Goal: Task Accomplishment & Management: Use online tool/utility

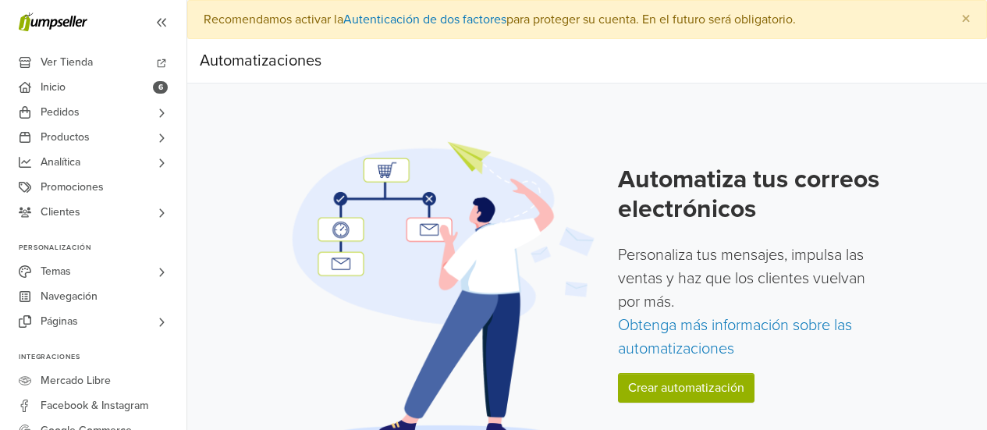
scroll to position [29, 0]
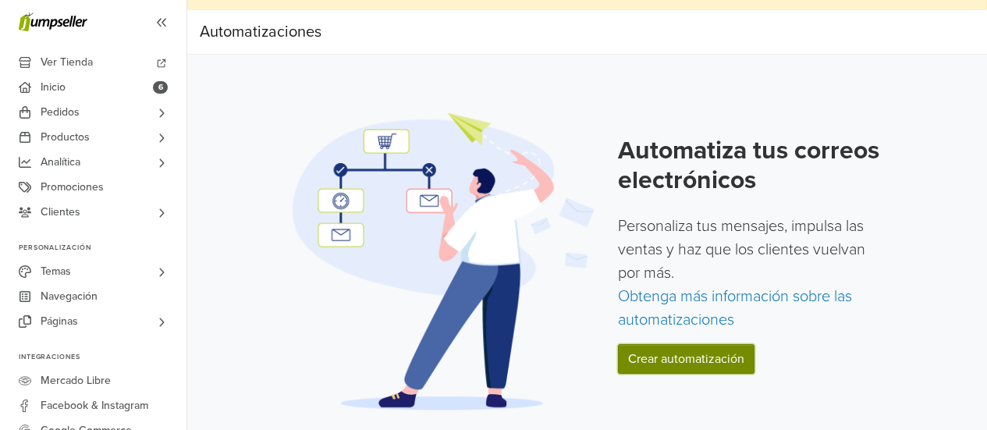
click at [650, 355] on link "Crear automatización" at bounding box center [686, 359] width 137 height 30
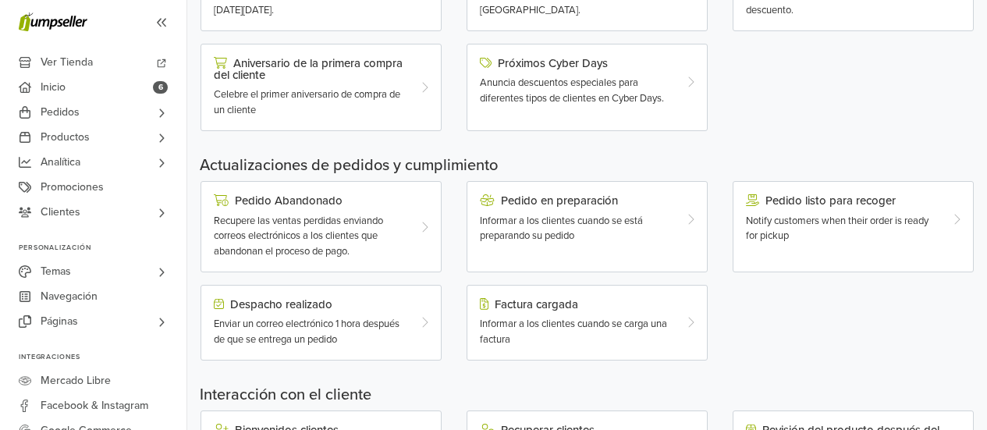
scroll to position [377, 0]
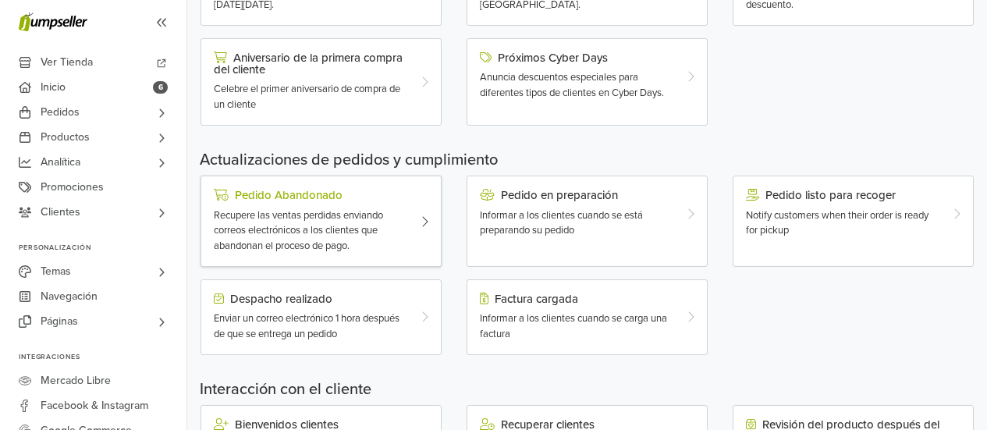
click at [355, 229] on span "Recupere las ventas perdidas enviando correos electrónicos a los clientes que a…" at bounding box center [298, 230] width 169 height 43
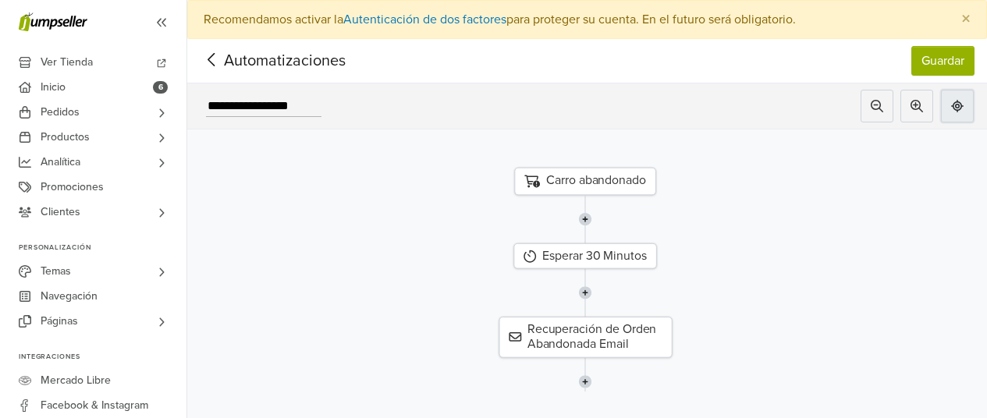
click at [963, 108] on icon at bounding box center [957, 106] width 12 height 12
click at [880, 101] on button at bounding box center [876, 106] width 33 height 33
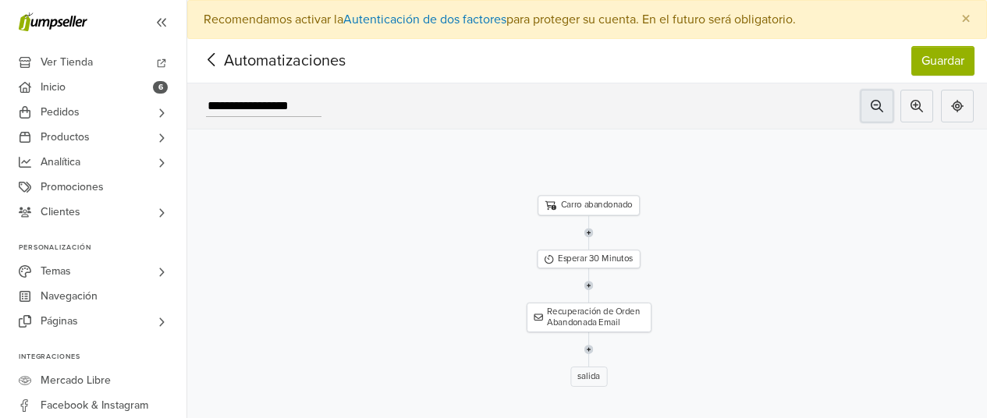
click at [880, 101] on button at bounding box center [876, 106] width 33 height 33
click at [972, 112] on button at bounding box center [957, 106] width 33 height 33
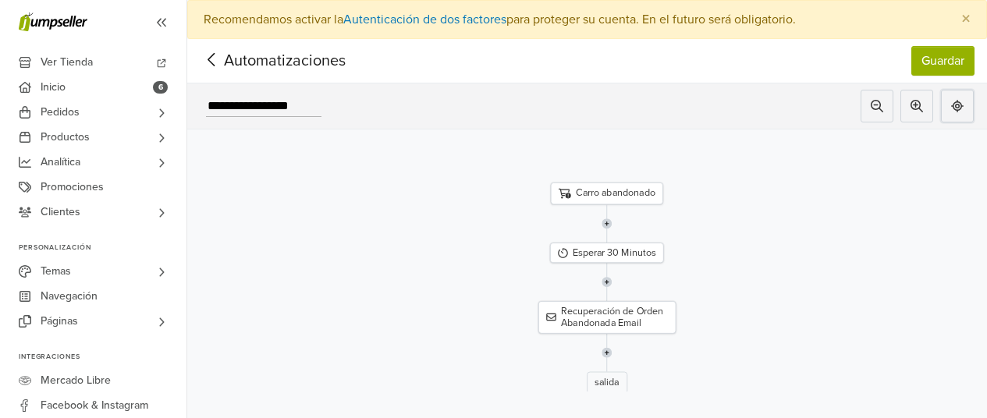
scroll to position [0, 12]
click at [953, 54] on button "Guardar" at bounding box center [942, 61] width 63 height 30
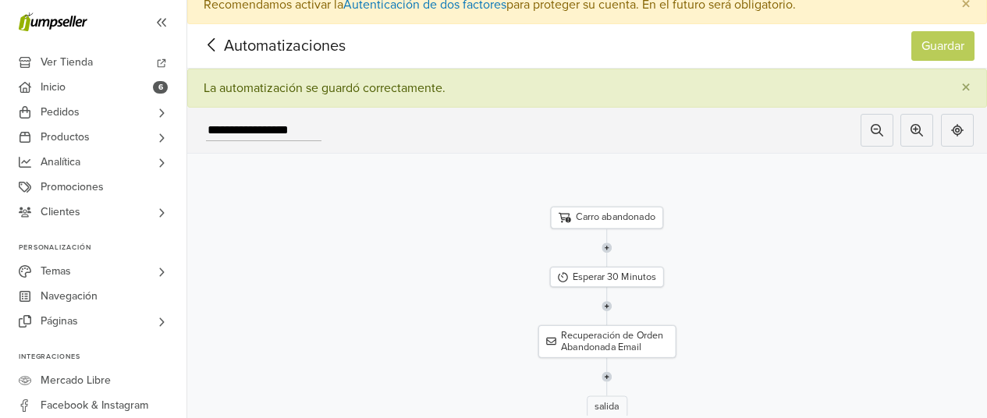
scroll to position [16, 12]
click at [591, 275] on div "Esperar 30 Minutos" at bounding box center [607, 276] width 114 height 20
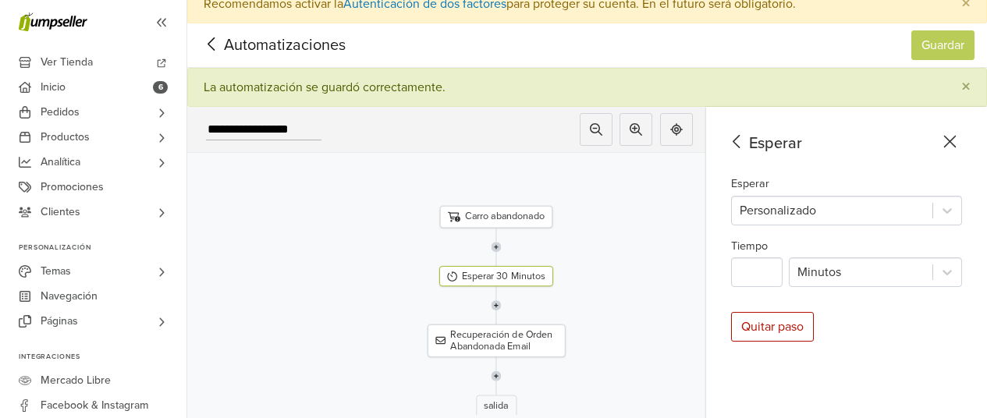
click at [491, 221] on div "Carro abandonado" at bounding box center [496, 217] width 112 height 22
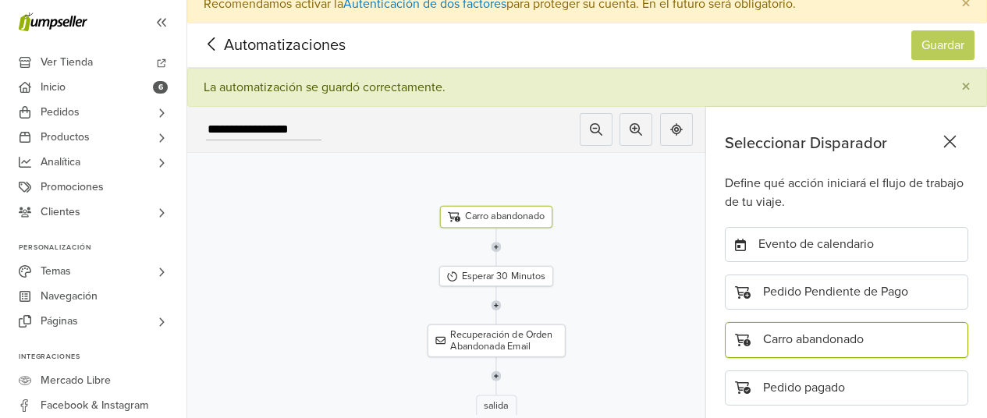
scroll to position [119, 0]
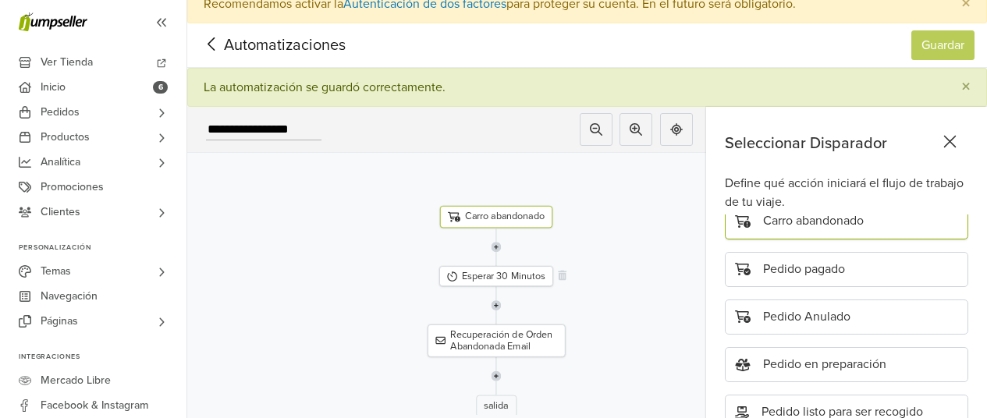
click at [509, 278] on div "Esperar 30 Minutos" at bounding box center [496, 276] width 114 height 20
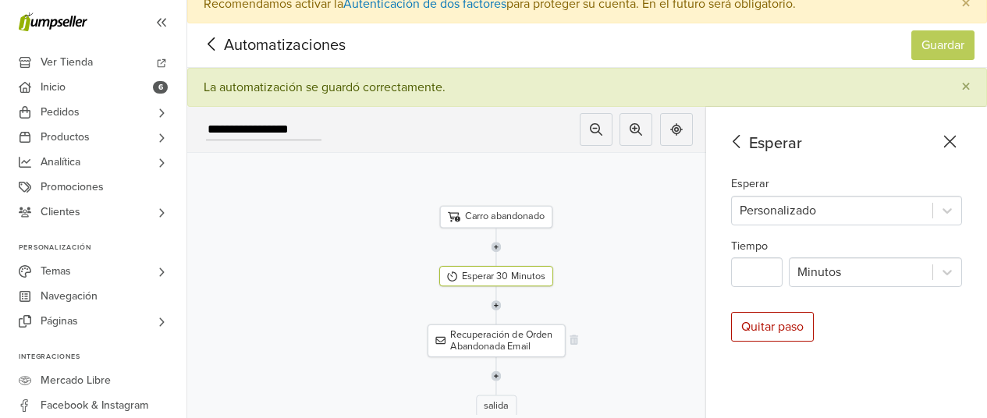
click at [512, 335] on div "Recuperación de Orden Abandonada Email" at bounding box center [496, 340] width 138 height 32
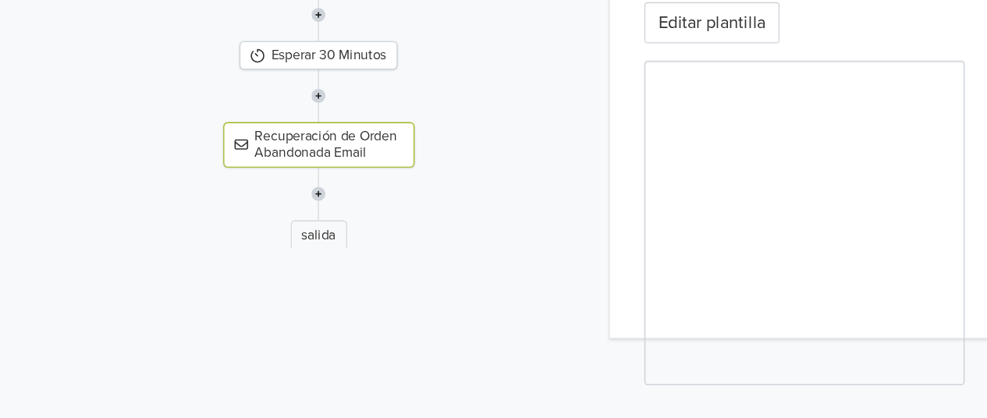
scroll to position [165, 12]
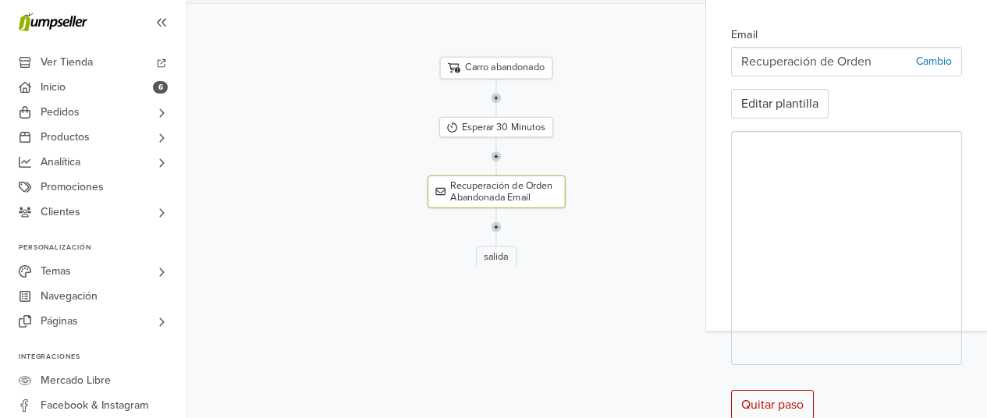
click at [881, 63] on p "Recuperación de Orden Abandonada" at bounding box center [828, 61] width 175 height 19
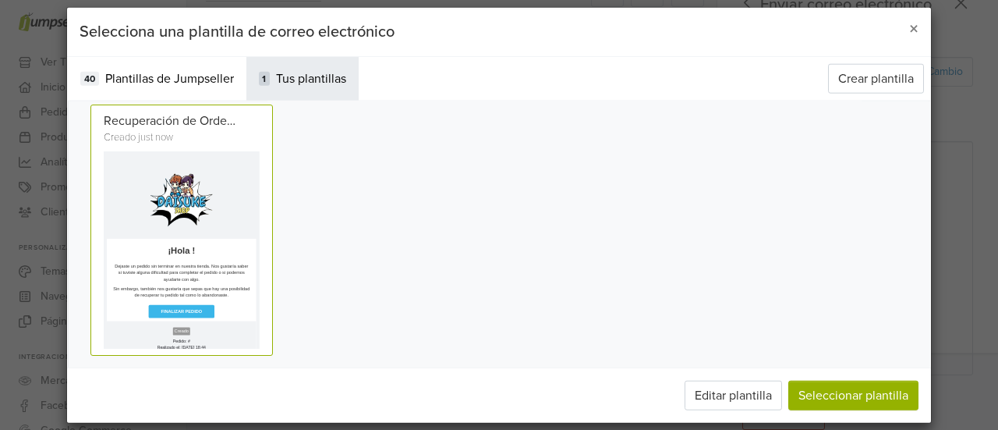
scroll to position [0, 0]
click at [172, 83] on span "Plantillas de Jumpseller" at bounding box center [169, 78] width 129 height 19
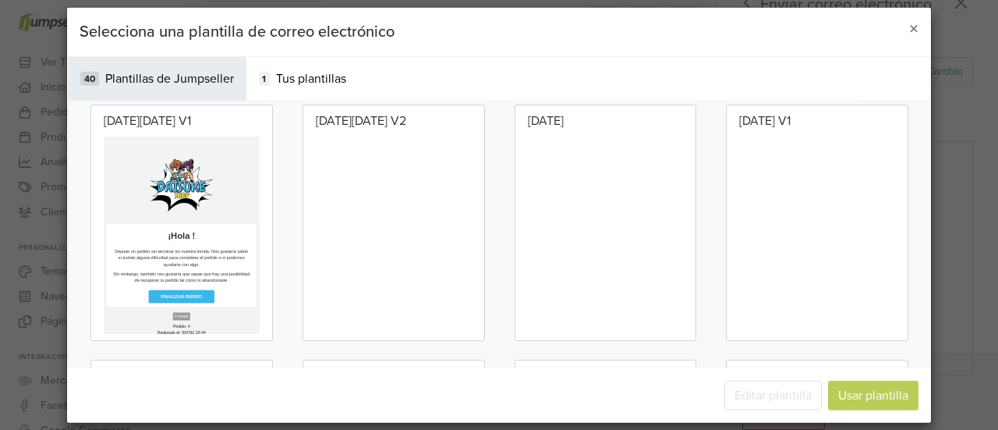
click at [285, 231] on p at bounding box center [299, 261] width 374 height 156
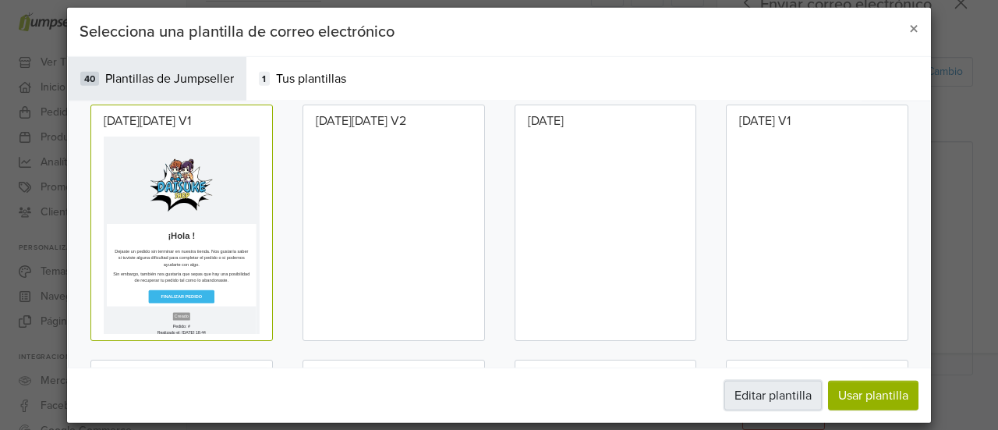
click at [801, 395] on button "Editar plantilla" at bounding box center [774, 396] width 98 height 30
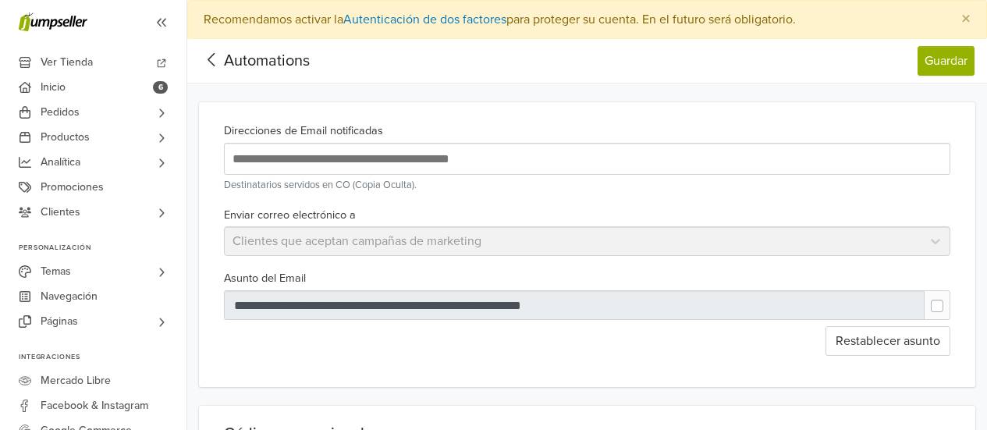
click at [216, 64] on icon at bounding box center [212, 60] width 24 height 20
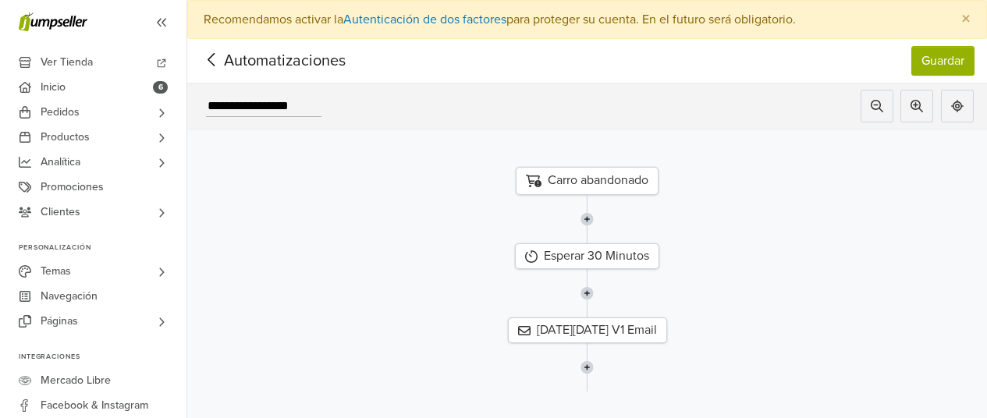
click at [218, 69] on icon at bounding box center [212, 60] width 24 height 20
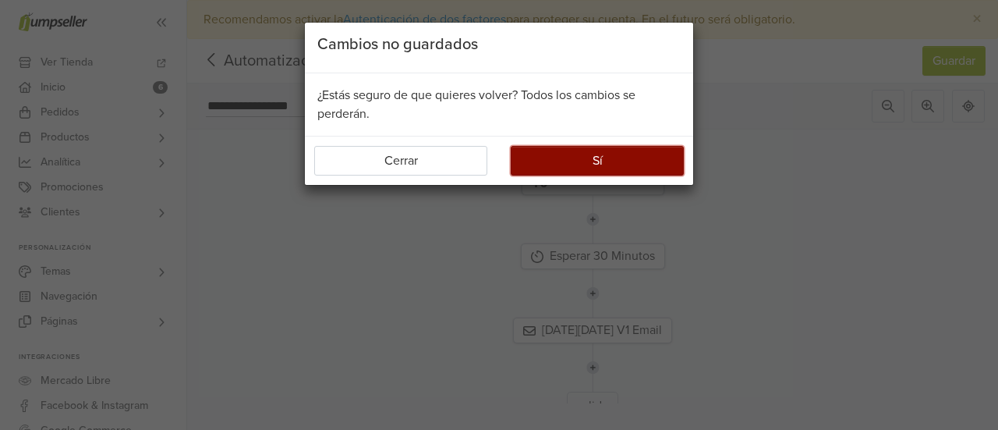
click at [580, 158] on button "Sí" at bounding box center [597, 161] width 173 height 30
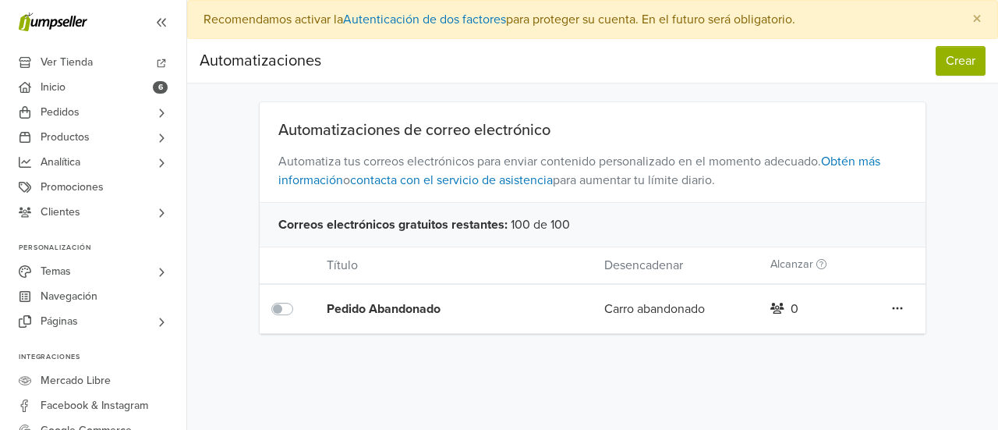
click at [406, 311] on div "Pedido Abandonado" at bounding box center [438, 309] width 222 height 19
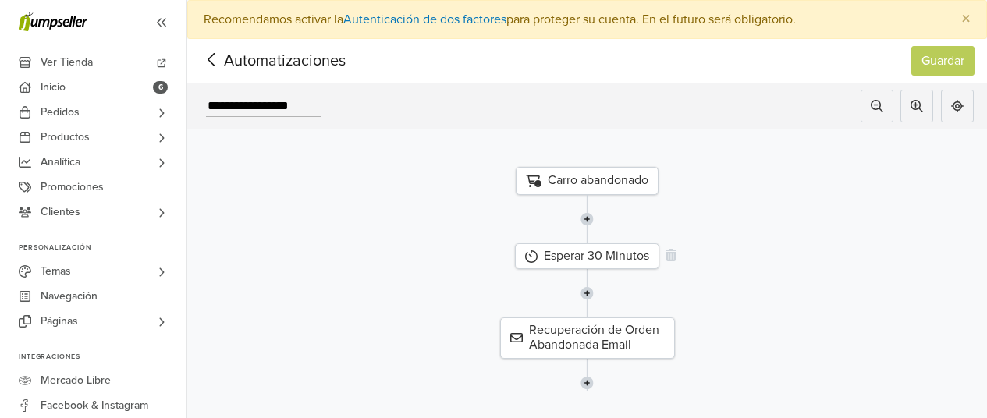
click at [590, 251] on div "Esperar 30 Minutos" at bounding box center [587, 256] width 144 height 26
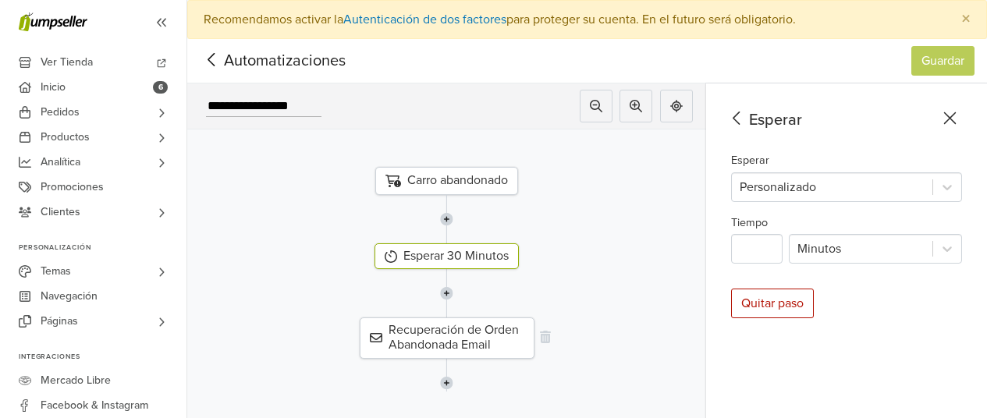
click at [472, 330] on div "Recuperación de Orden Abandonada Email" at bounding box center [447, 337] width 175 height 41
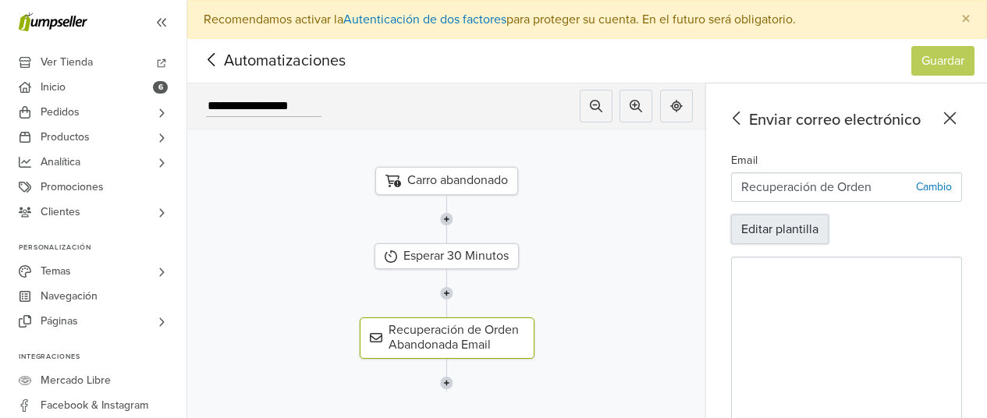
click at [802, 236] on button "Editar plantilla" at bounding box center [780, 230] width 98 height 30
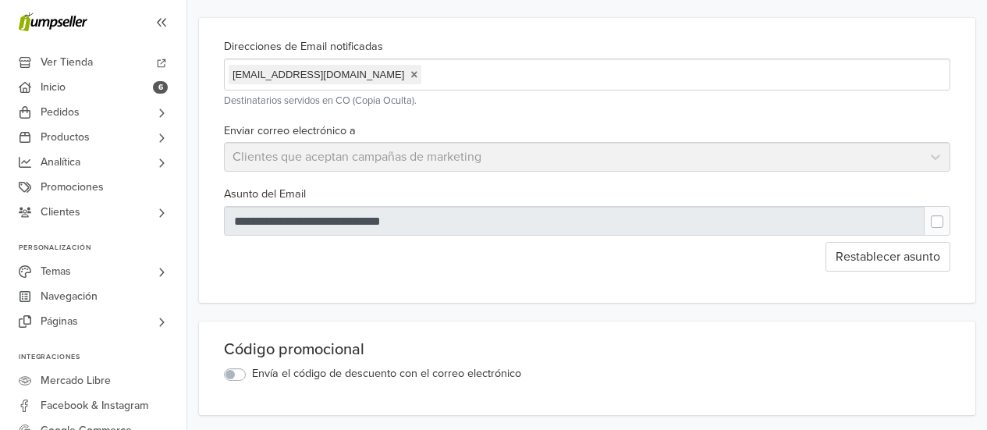
scroll to position [87, 0]
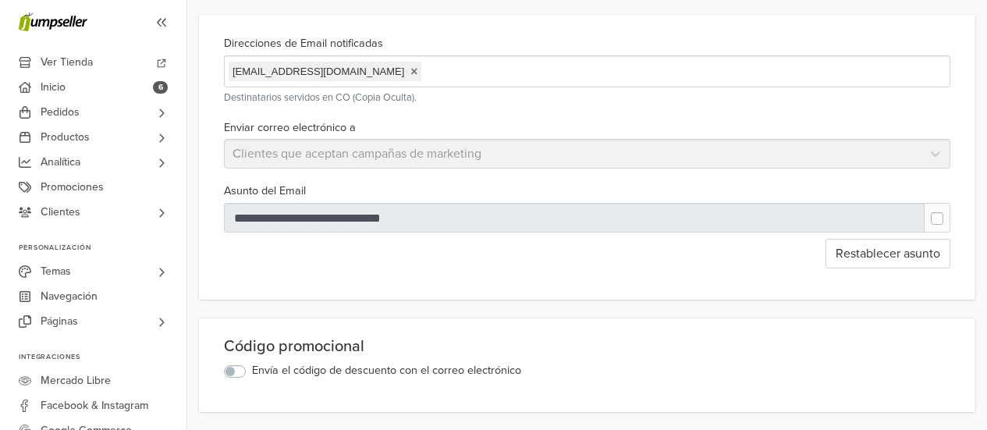
click at [949, 211] on label at bounding box center [949, 211] width 0 height 0
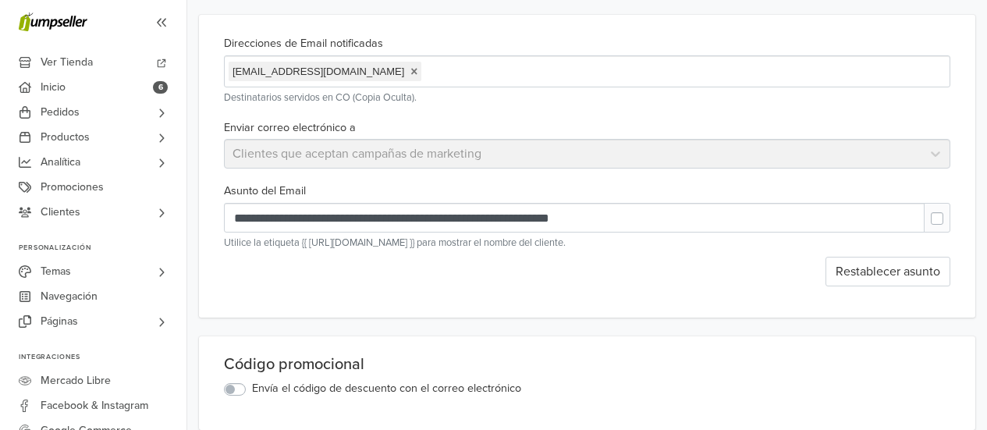
click at [949, 211] on label at bounding box center [949, 211] width 0 height 0
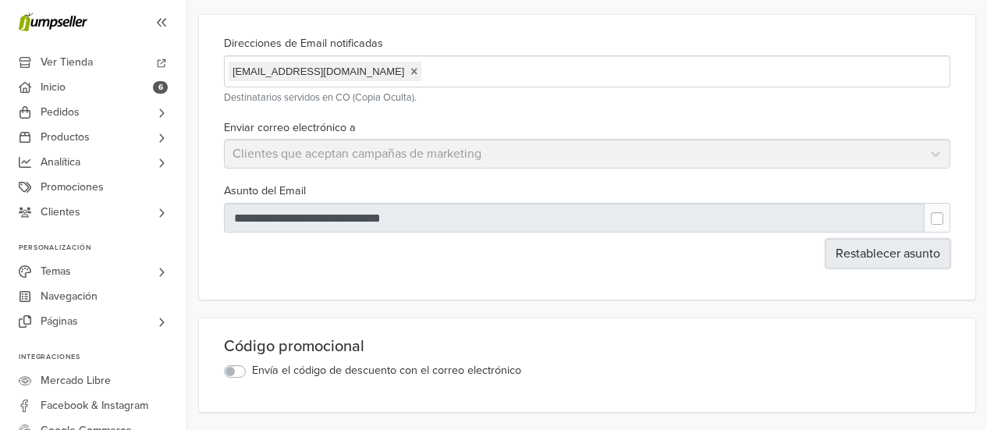
click at [895, 246] on button "Restablecer asunto" at bounding box center [887, 254] width 125 height 30
type input "**********"
click at [895, 246] on button "Restablecer asunto" at bounding box center [887, 254] width 125 height 30
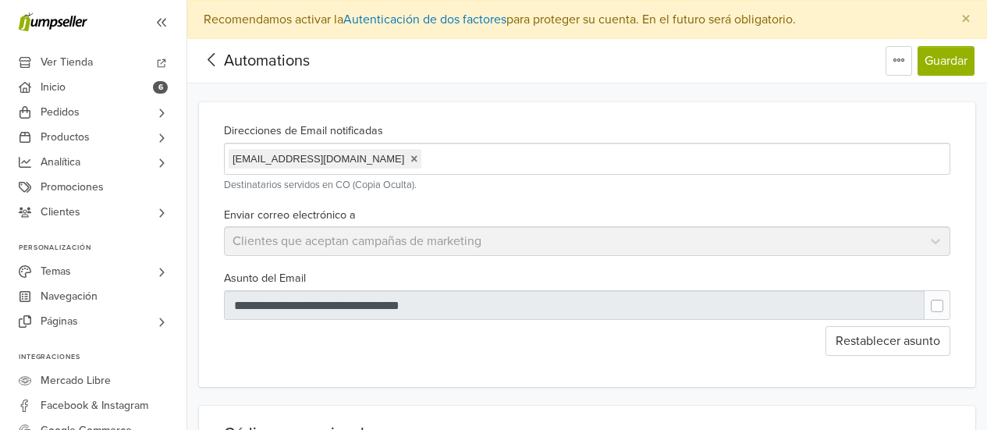
click at [224, 62] on span "Automations" at bounding box center [267, 60] width 86 height 19
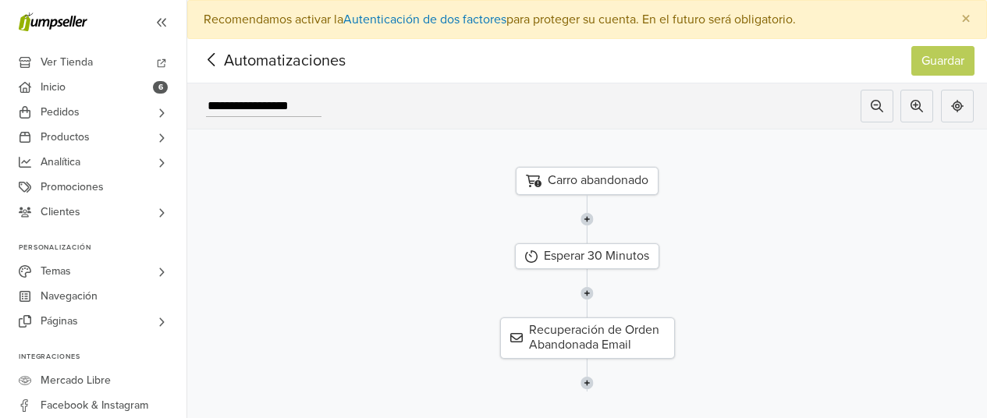
click at [224, 62] on span "Automatizaciones" at bounding box center [261, 60] width 122 height 23
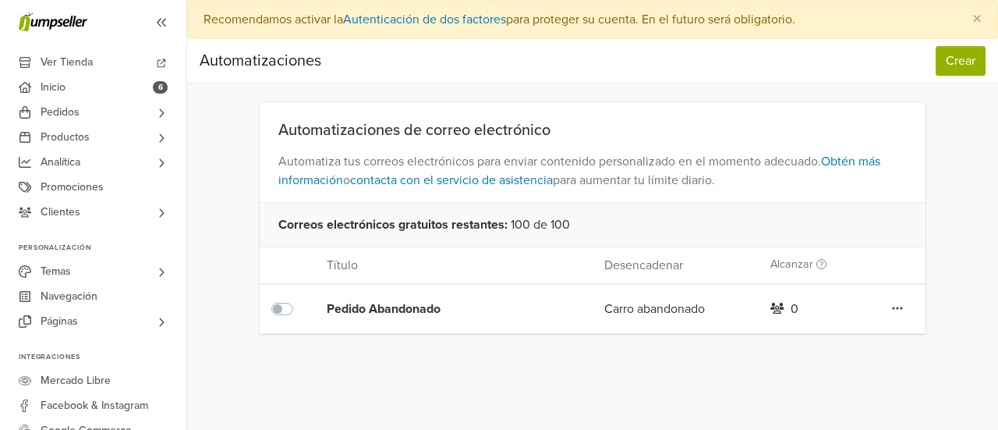
click at [400, 310] on div "Pedido Abandonado" at bounding box center [438, 309] width 222 height 19
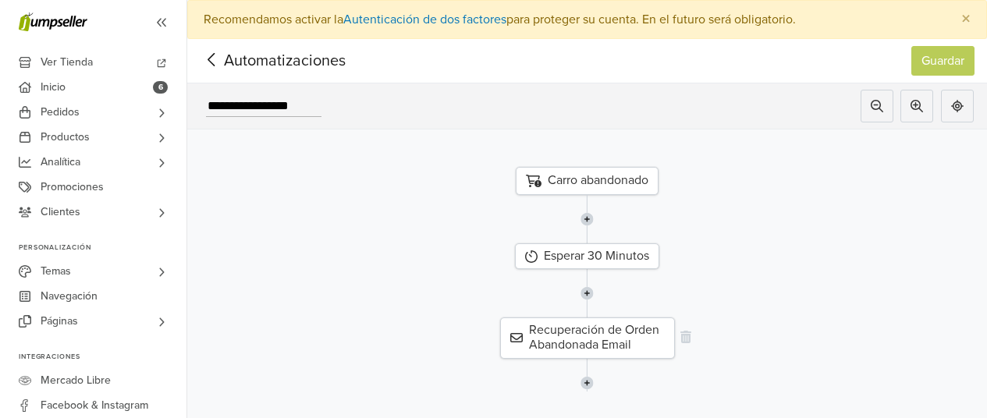
click at [595, 318] on div "Recuperación de Orden Abandonada Email" at bounding box center [587, 337] width 175 height 41
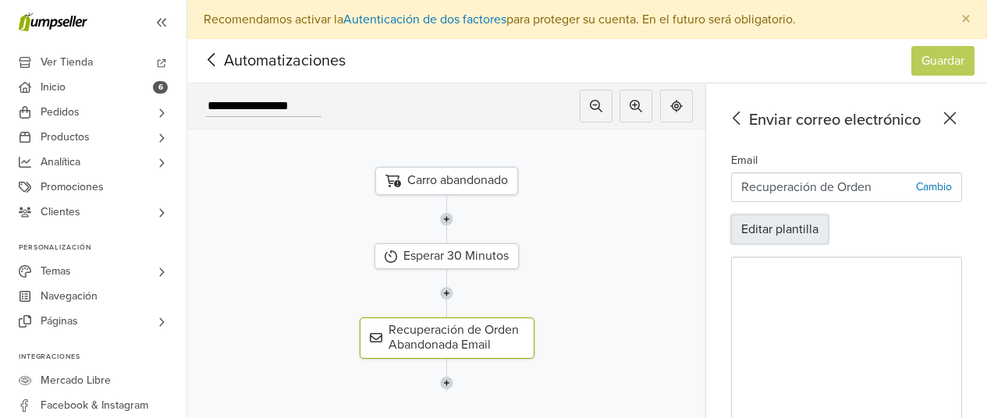
click at [806, 235] on button "Editar plantilla" at bounding box center [780, 230] width 98 height 30
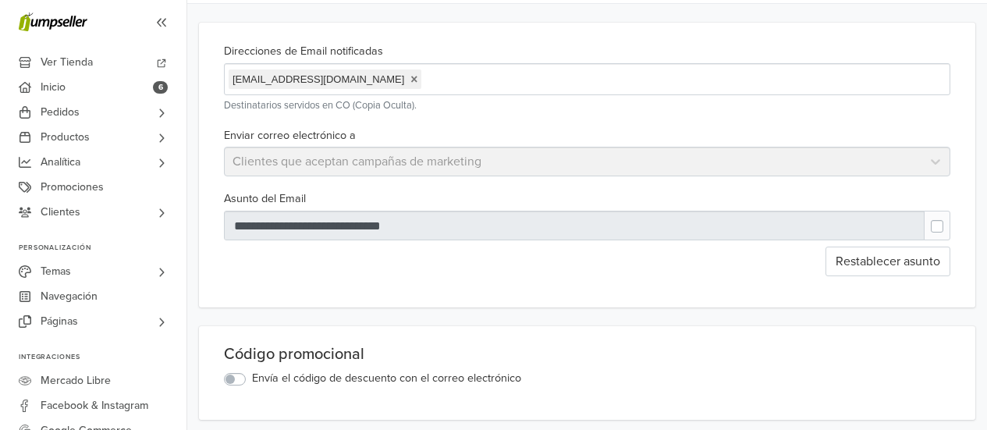
click at [646, 169] on div "Enviar correo electrónico a Clientes que aceptan campañas de marketing" at bounding box center [587, 151] width 739 height 51
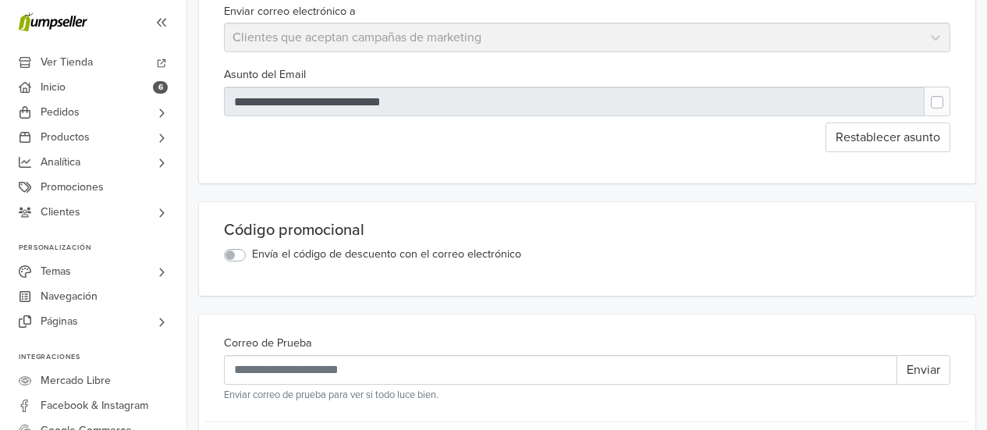
scroll to position [204, 0]
click at [252, 250] on label "Envía el código de descuento con el correo electrónico" at bounding box center [386, 253] width 269 height 17
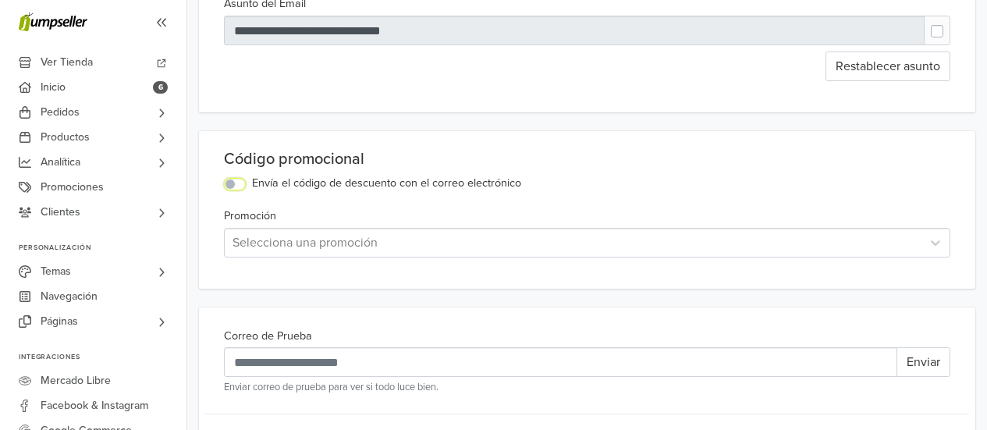
scroll to position [279, 0]
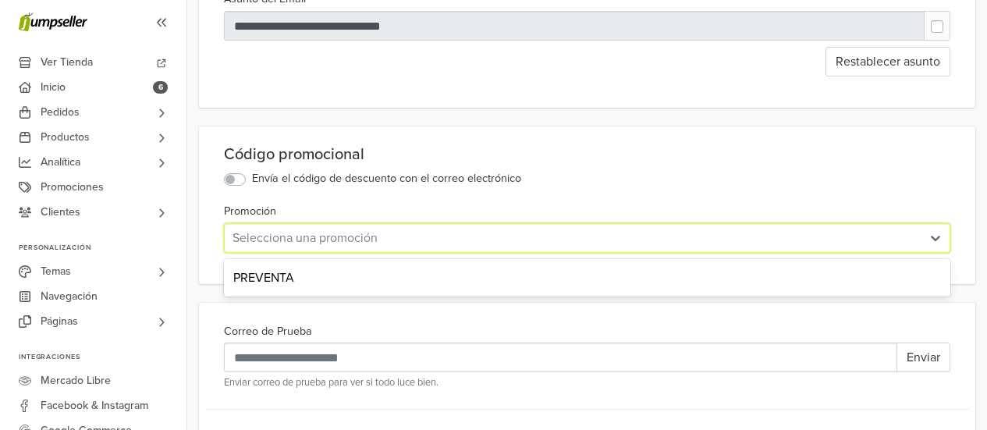
click at [320, 232] on div at bounding box center [572, 238] width 681 height 22
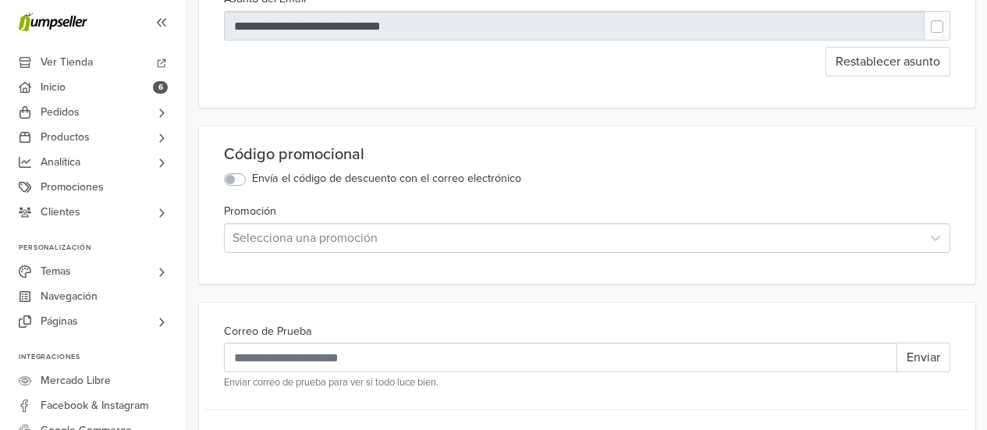
click at [252, 179] on label "Envía el código de descuento con el correo electrónico" at bounding box center [386, 178] width 269 height 17
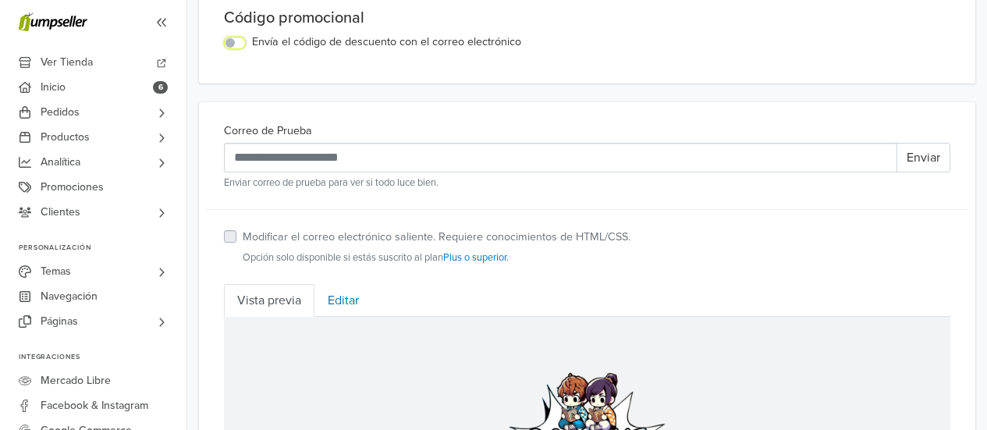
scroll to position [417, 0]
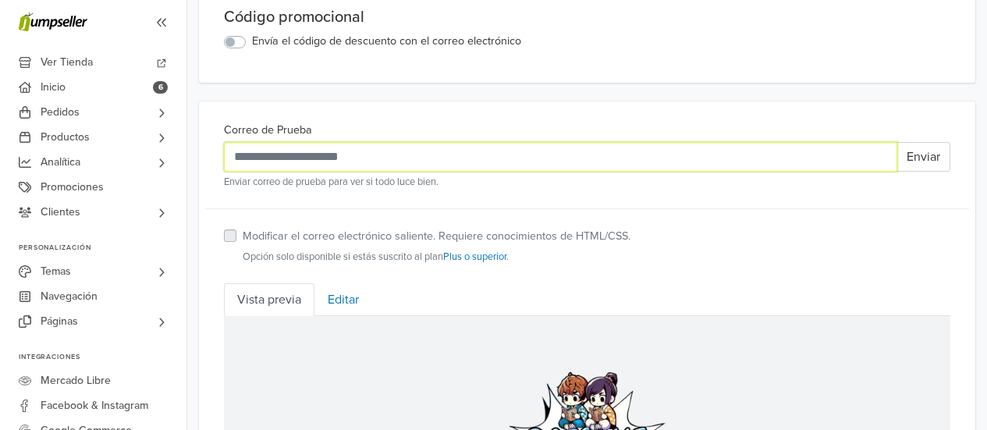
click at [365, 159] on input "Correo de Prueba" at bounding box center [560, 157] width 673 height 30
type input "**********"
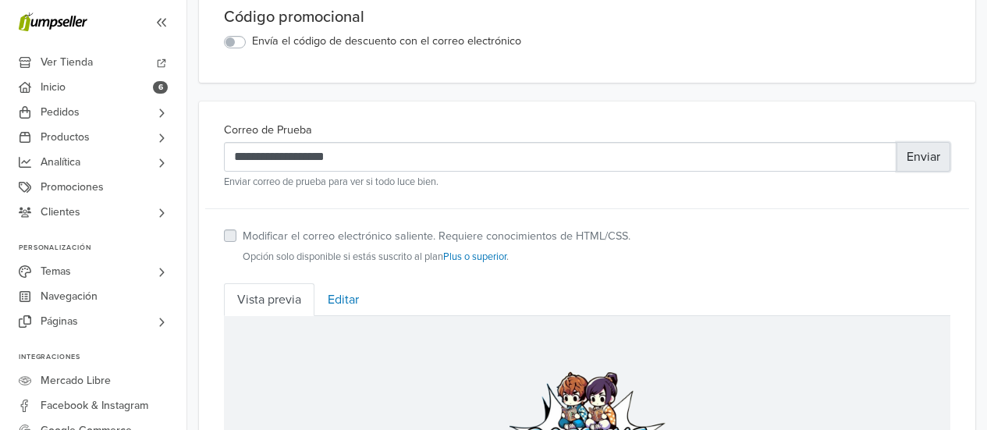
click at [947, 172] on button "Enviar" at bounding box center [923, 157] width 54 height 30
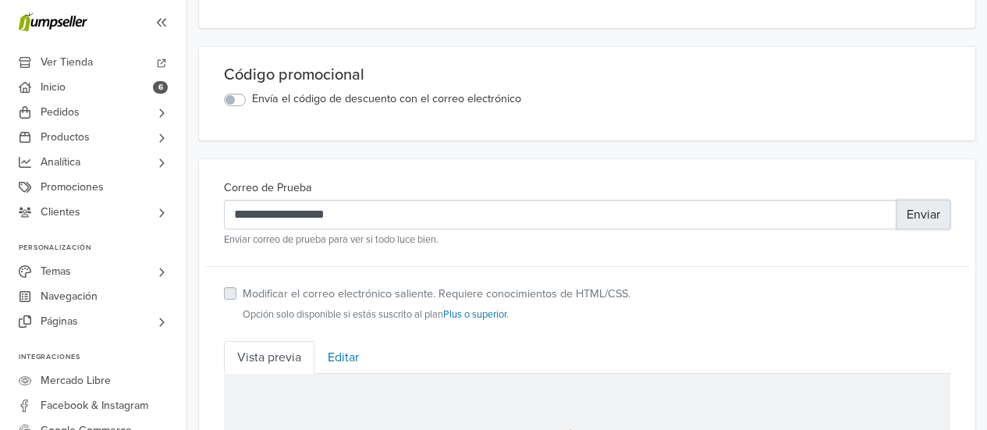
click at [942, 224] on button "Enviar" at bounding box center [923, 215] width 54 height 30
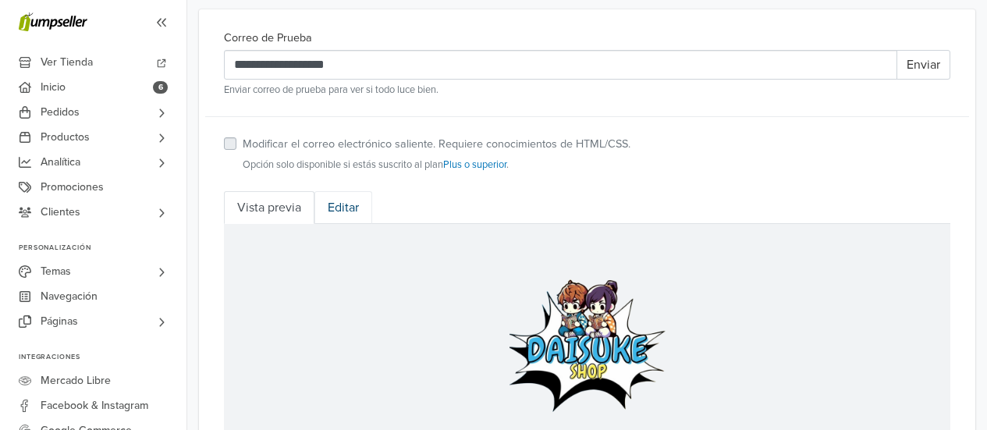
click at [322, 212] on link "Editar" at bounding box center [343, 207] width 58 height 33
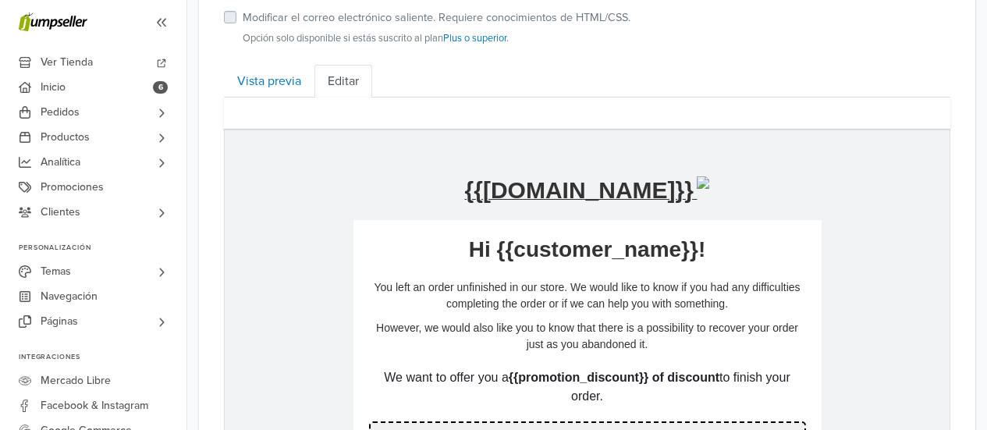
scroll to position [689, 0]
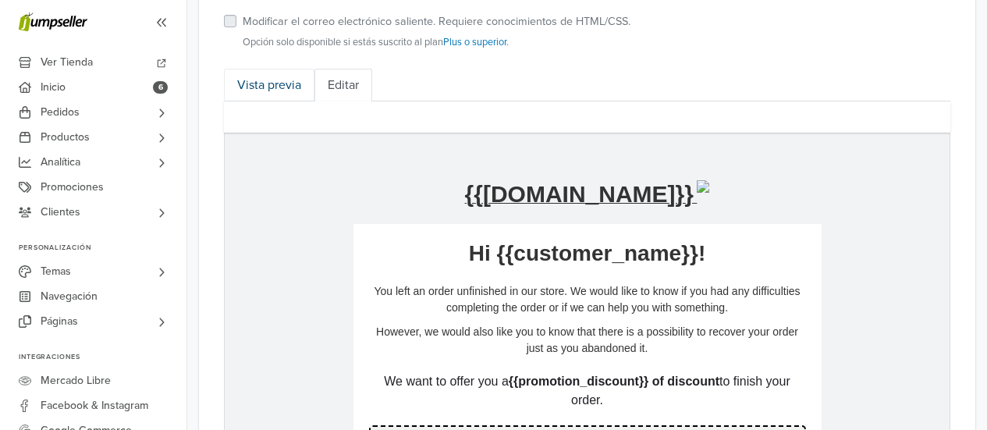
click at [256, 101] on link "Vista previa" at bounding box center [269, 85] width 90 height 33
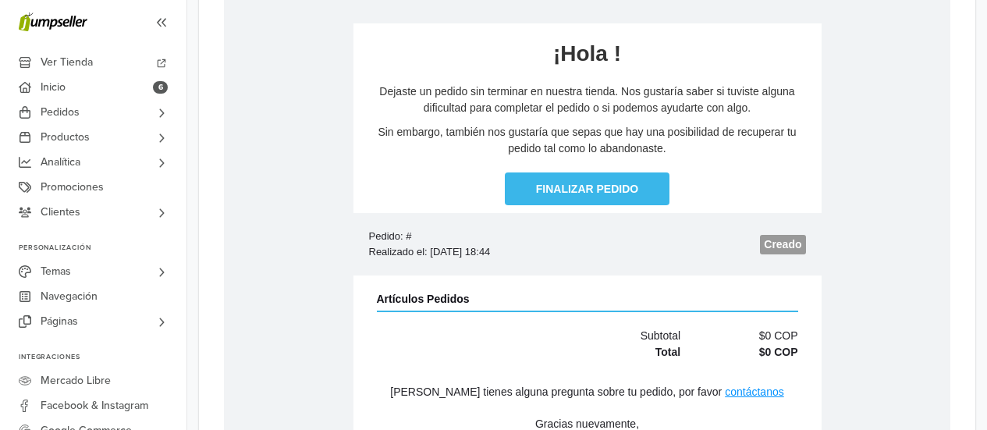
scroll to position [986, 0]
click at [564, 182] on link "Finalizar Pedido" at bounding box center [587, 188] width 165 height 33
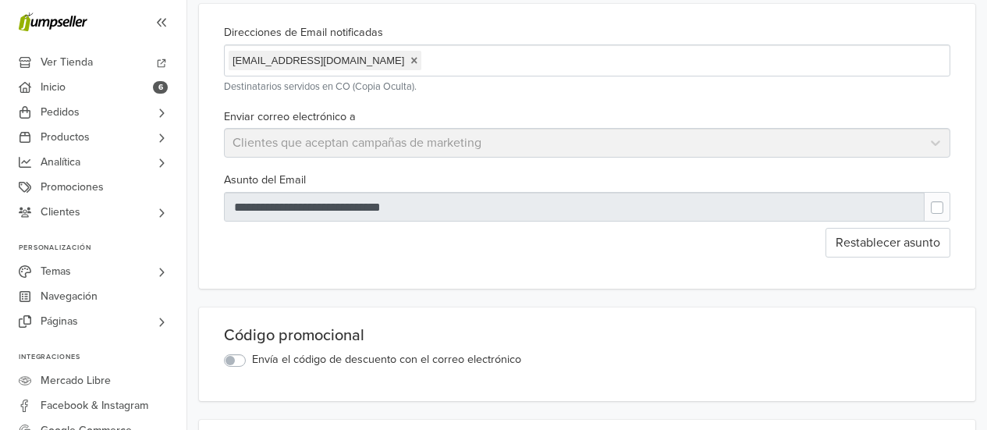
scroll to position [155, 0]
click at [949, 200] on label at bounding box center [949, 200] width 0 height 0
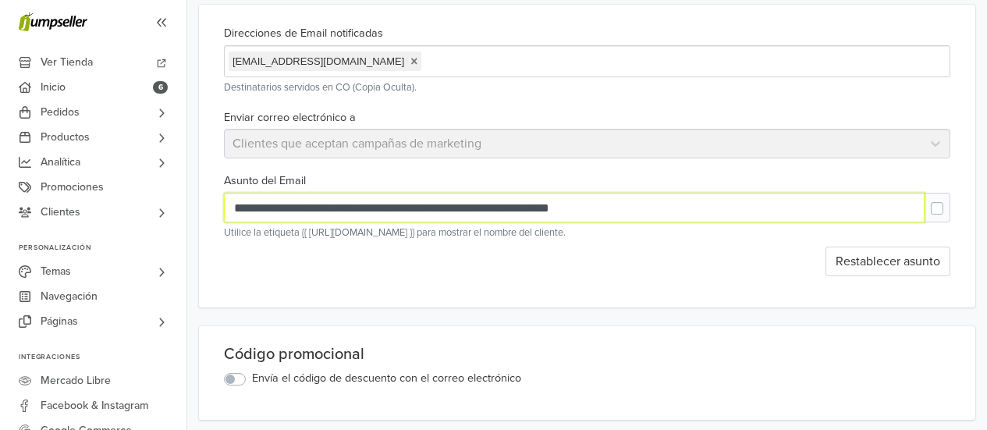
click at [419, 215] on input "**********" at bounding box center [574, 208] width 700 height 30
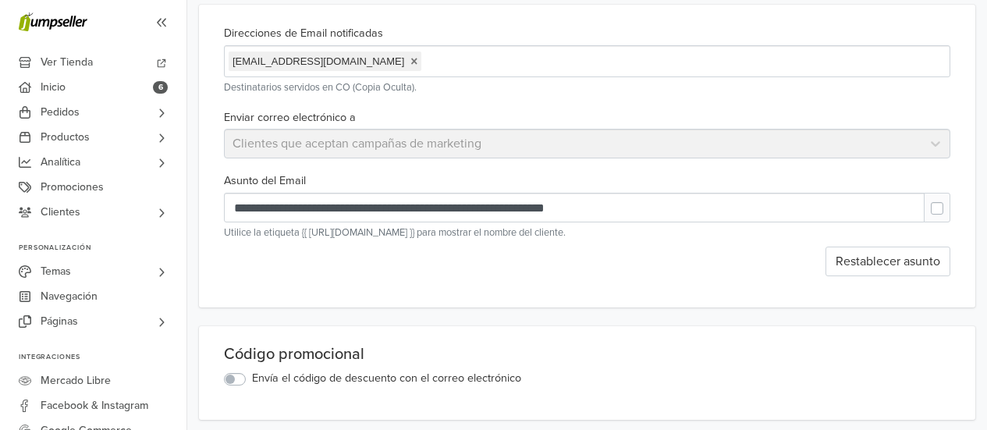
click at [776, 240] on small "Utilice la etiqueta {{ [URL][DOMAIN_NAME] }} para mostrar el nombre del cliente." at bounding box center [587, 232] width 726 height 15
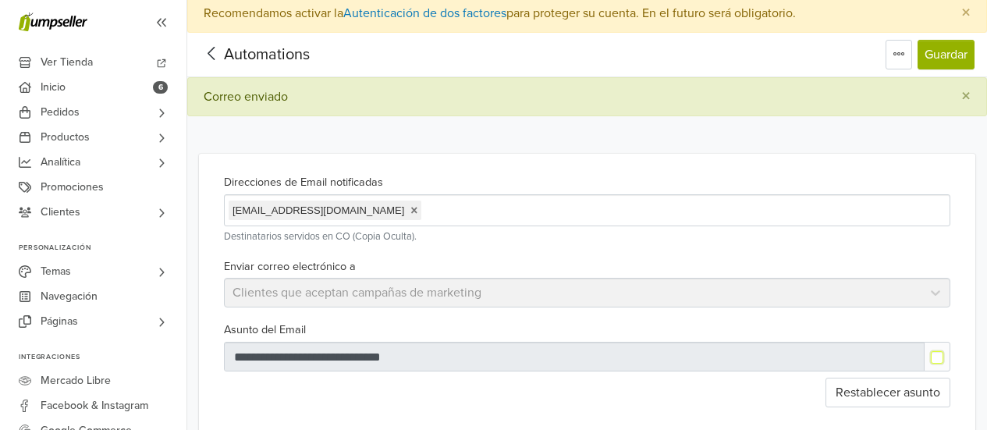
scroll to position [0, 0]
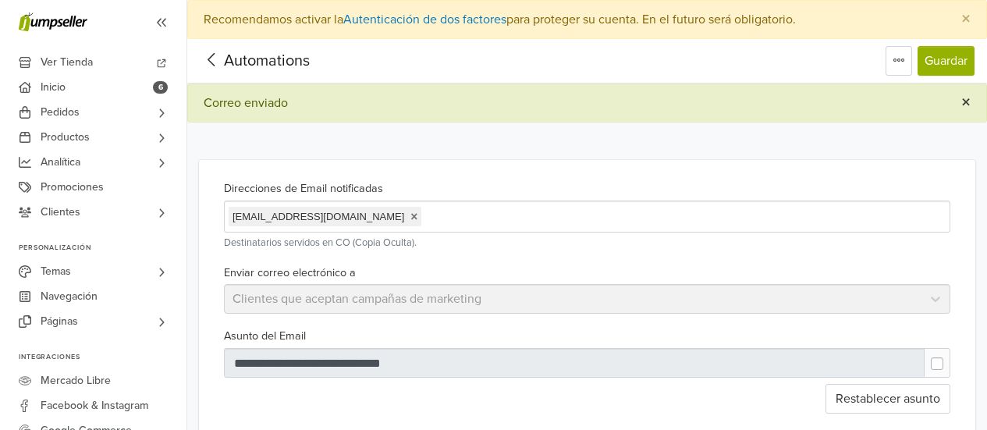
click at [969, 103] on span "×" at bounding box center [965, 102] width 9 height 23
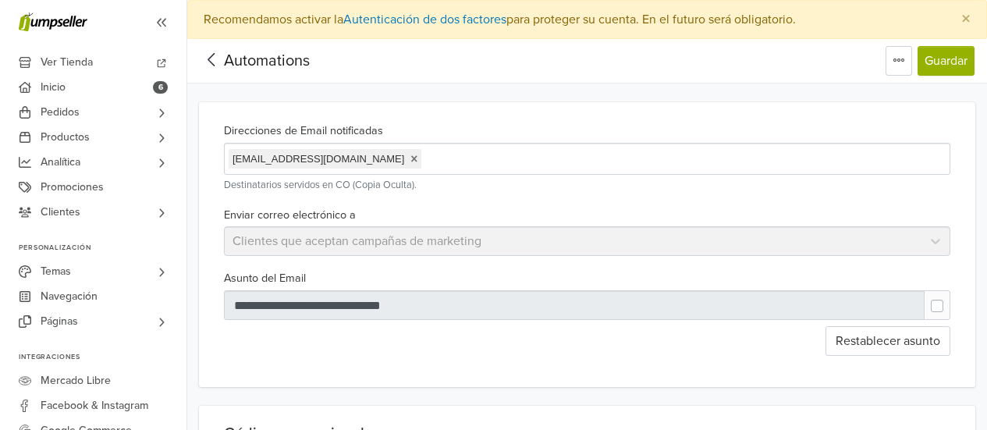
click at [931, 298] on div at bounding box center [937, 305] width 27 height 30
click at [945, 310] on div at bounding box center [942, 307] width 16 height 19
click at [949, 298] on label at bounding box center [949, 298] width 0 height 0
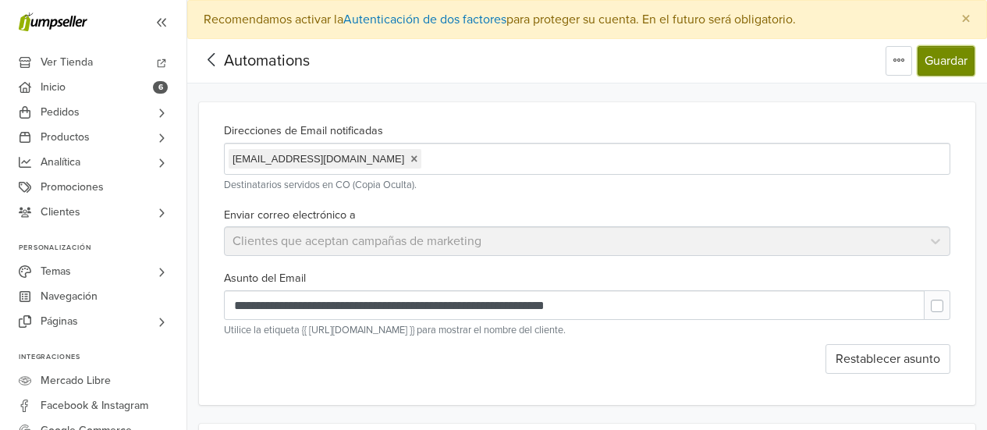
click at [930, 70] on button "Guardar" at bounding box center [945, 61] width 57 height 30
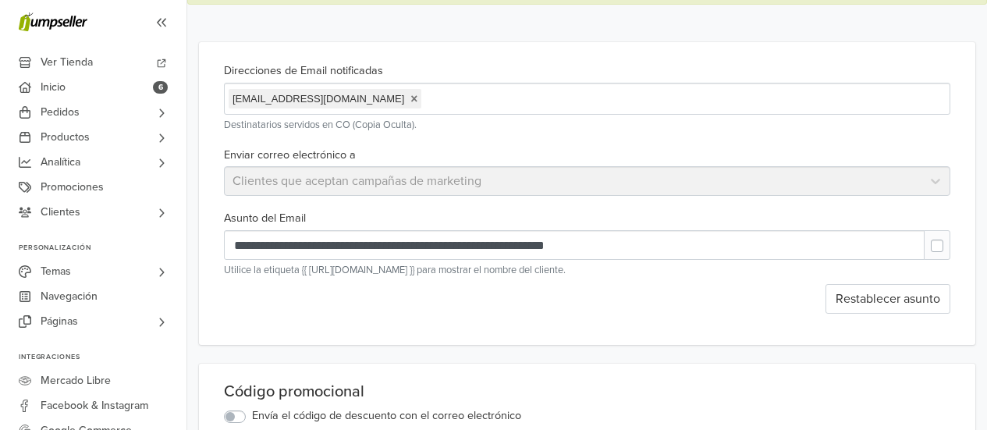
scroll to position [115, 0]
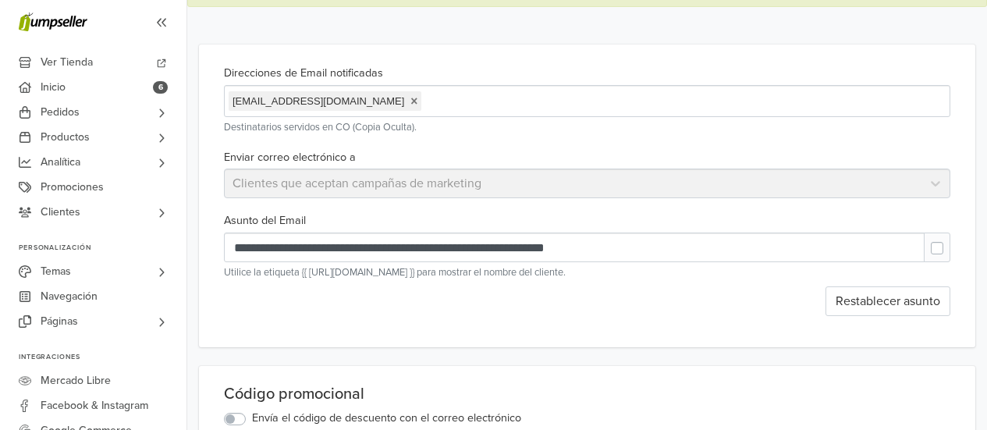
click at [949, 240] on label at bounding box center [949, 240] width 0 height 0
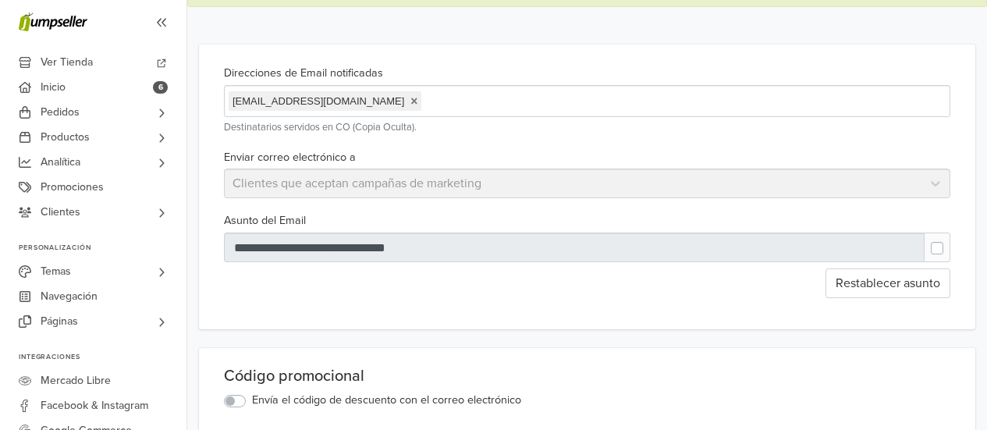
click at [949, 240] on label at bounding box center [949, 240] width 0 height 0
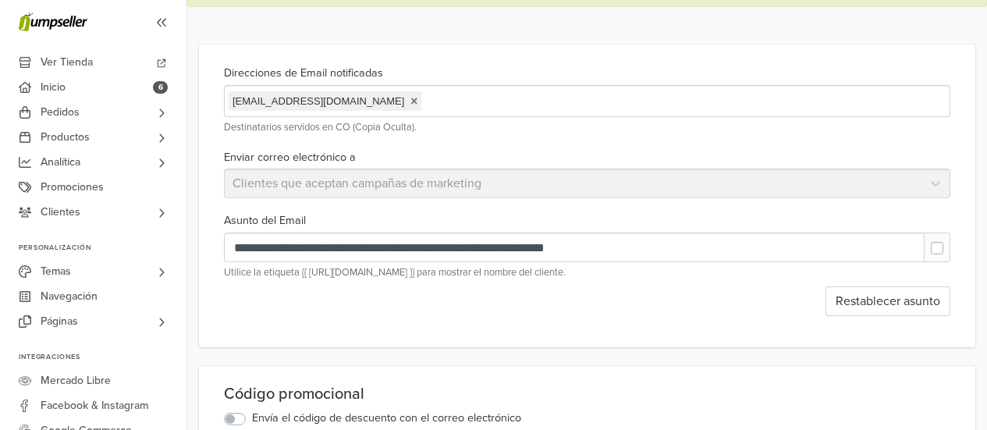
click at [949, 240] on label at bounding box center [949, 240] width 0 height 0
type input "**********"
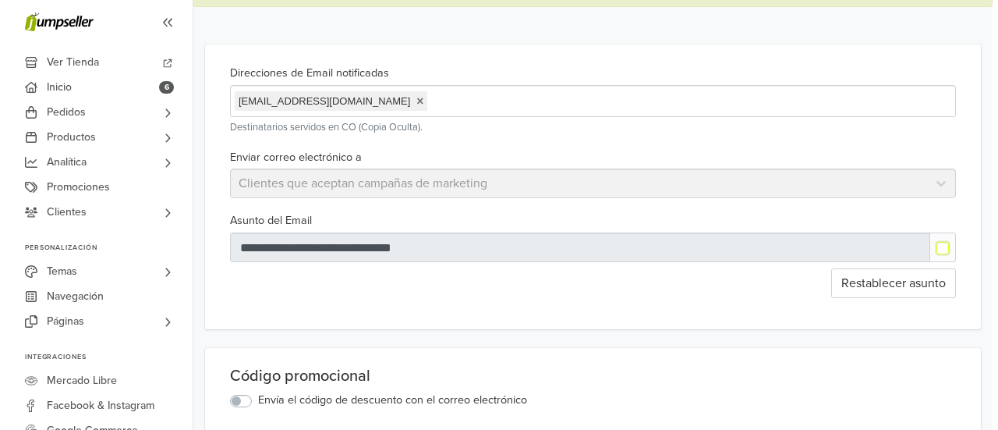
scroll to position [0, 0]
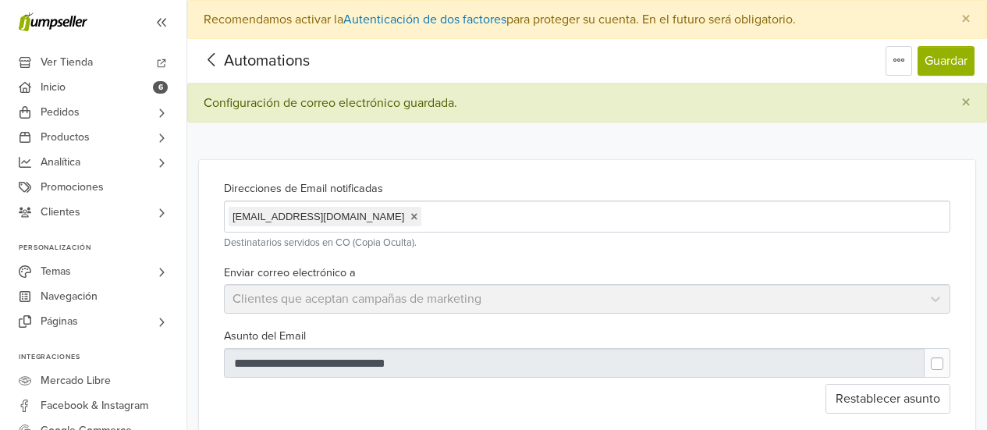
click at [219, 62] on icon at bounding box center [212, 60] width 24 height 20
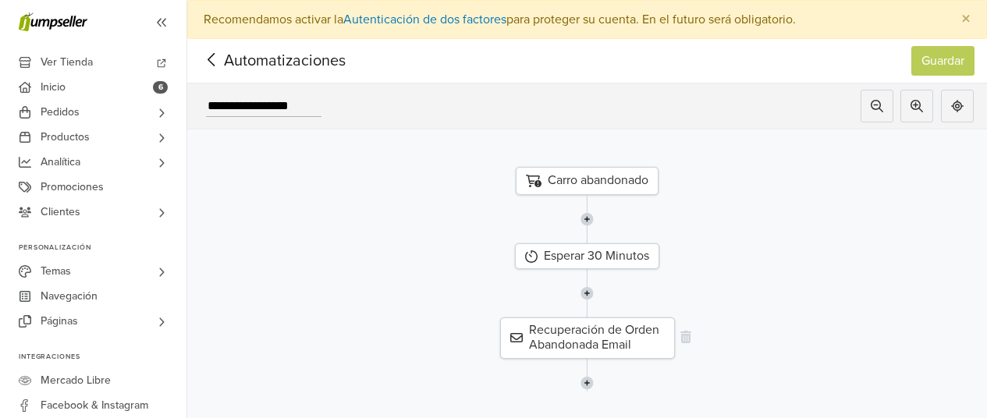
click at [595, 333] on div "Recuperación de Orden Abandonada Email" at bounding box center [587, 337] width 175 height 41
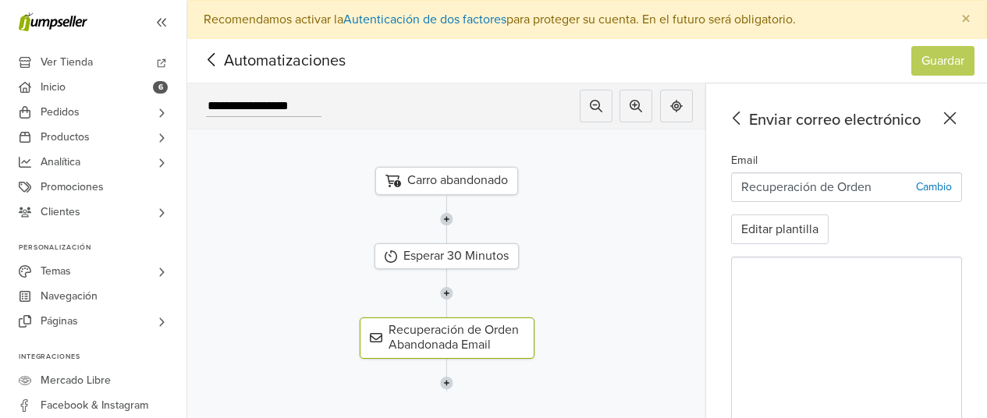
click at [936, 189] on p "Cambio" at bounding box center [934, 187] width 36 height 16
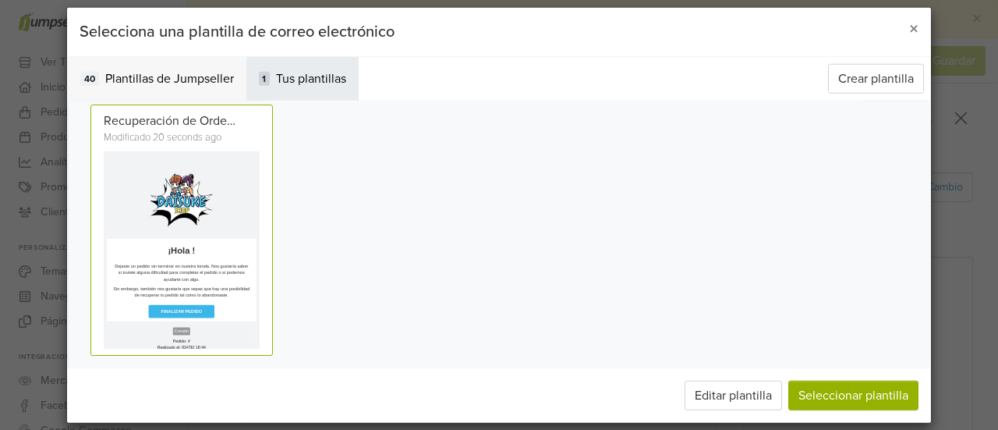
click at [211, 84] on span "Plantillas de Jumpseller" at bounding box center [169, 78] width 129 height 19
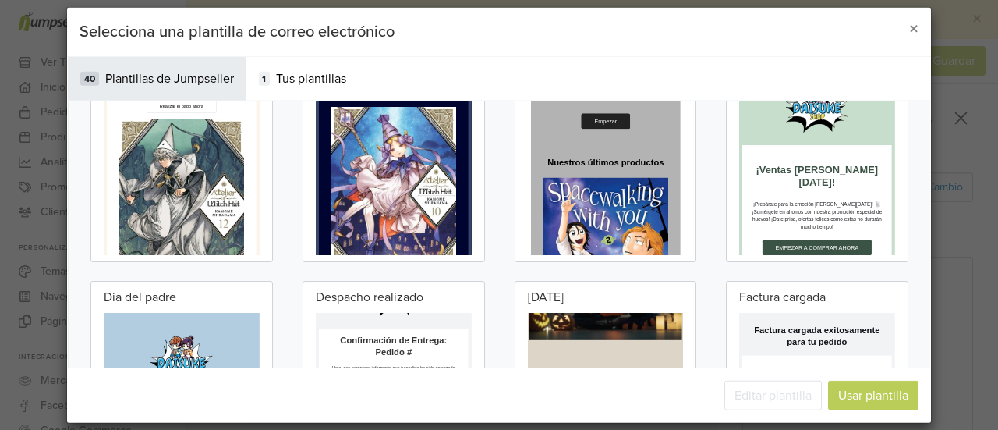
scroll to position [3217, 0]
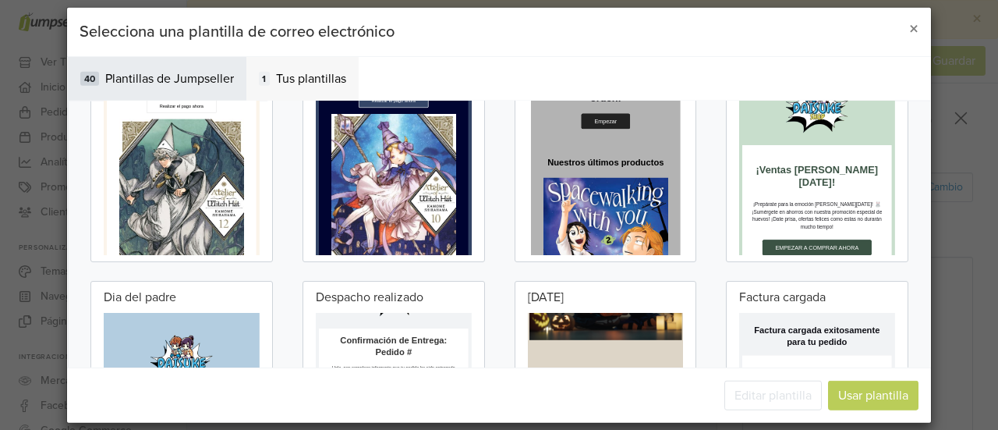
click at [304, 76] on span "Tus plantillas" at bounding box center [311, 78] width 70 height 19
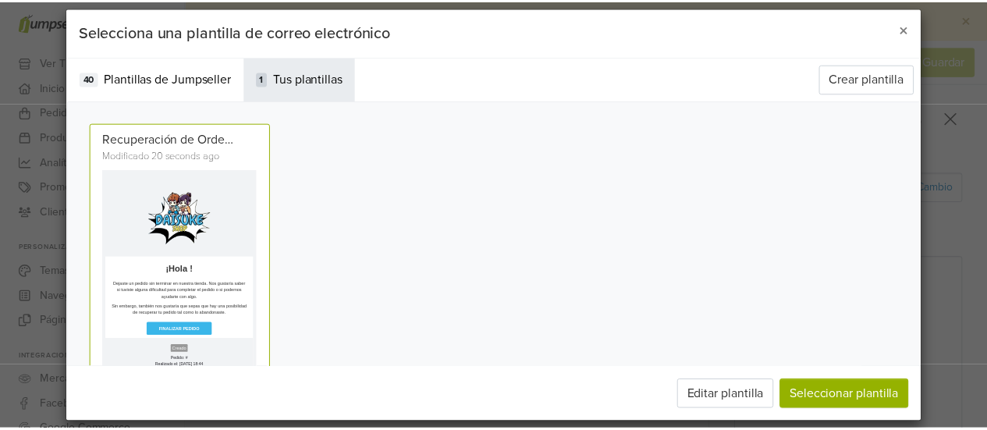
scroll to position [28, 0]
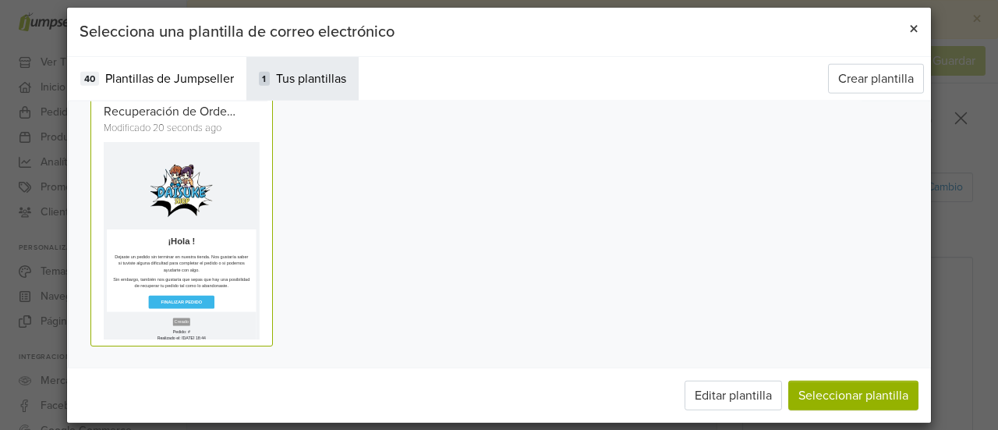
click at [913, 32] on span "×" at bounding box center [914, 28] width 9 height 23
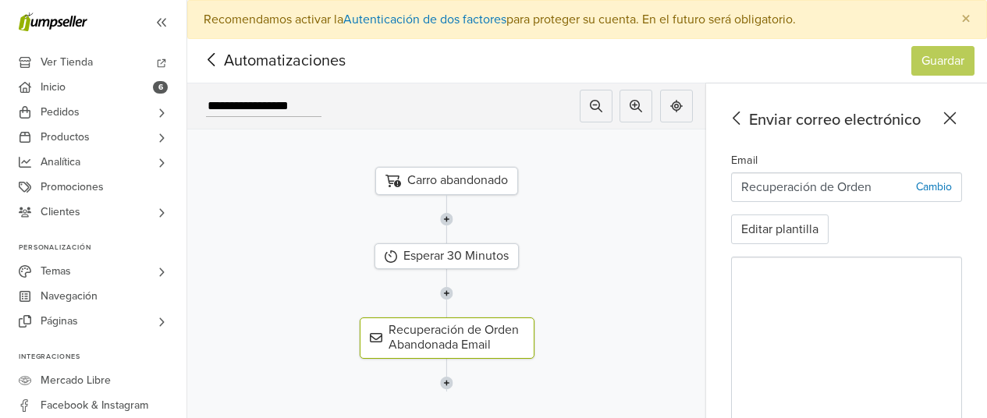
click at [875, 74] on nav "Automatizaciones Guardar Automatizaciones Guardar" at bounding box center [587, 61] width 800 height 44
click at [225, 62] on span "Automatizaciones" at bounding box center [261, 60] width 122 height 23
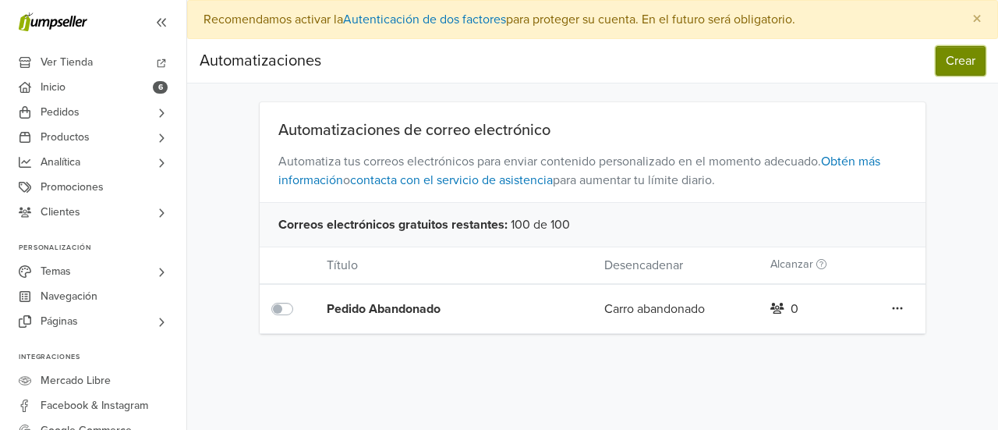
click at [951, 65] on button "Crear" at bounding box center [961, 61] width 50 height 30
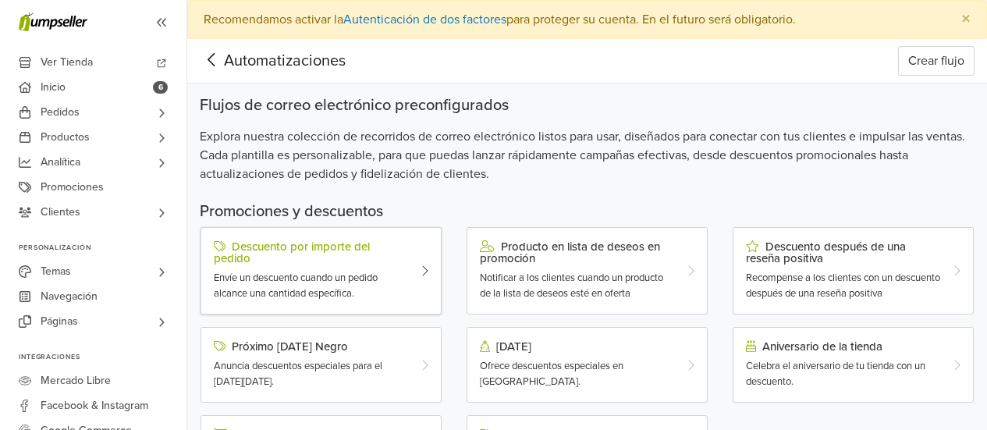
click at [377, 261] on div "Descuento por importe del pedido" at bounding box center [311, 252] width 195 height 24
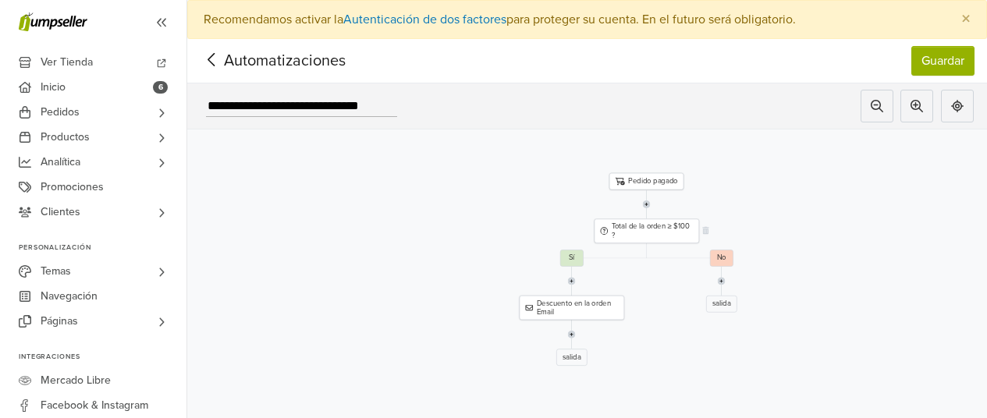
click at [647, 234] on div "Total de la orden ≥ $100 ?" at bounding box center [646, 231] width 105 height 24
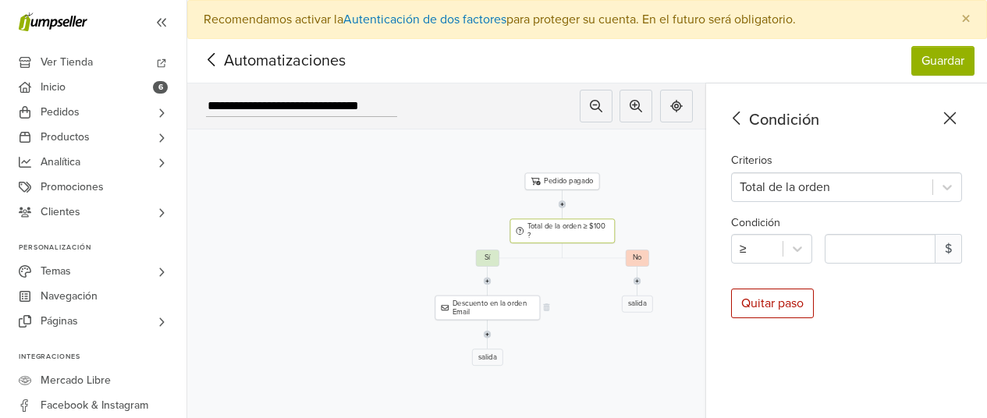
click at [488, 310] on div "Descuento en la orden Email" at bounding box center [486, 308] width 105 height 24
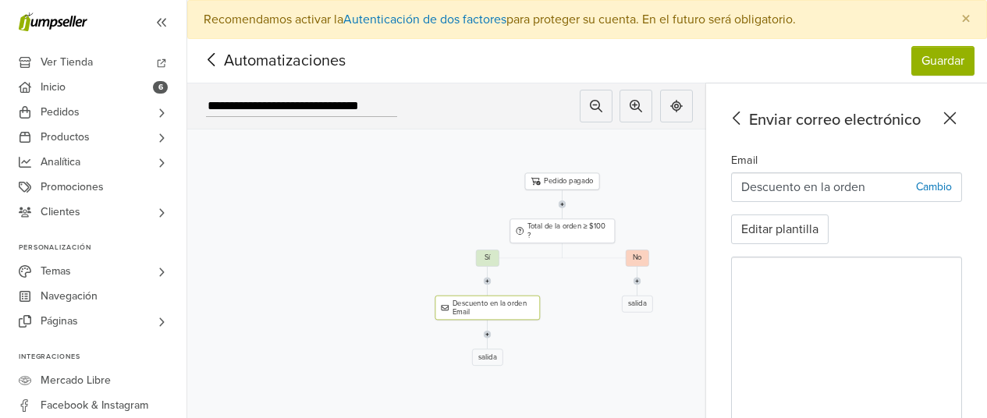
click at [207, 64] on icon at bounding box center [212, 60] width 24 height 20
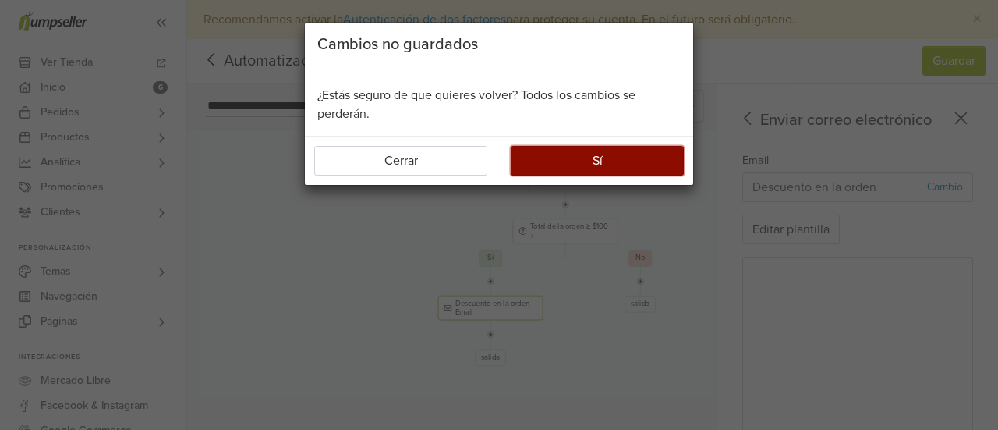
click at [546, 169] on button "Sí" at bounding box center [597, 161] width 173 height 30
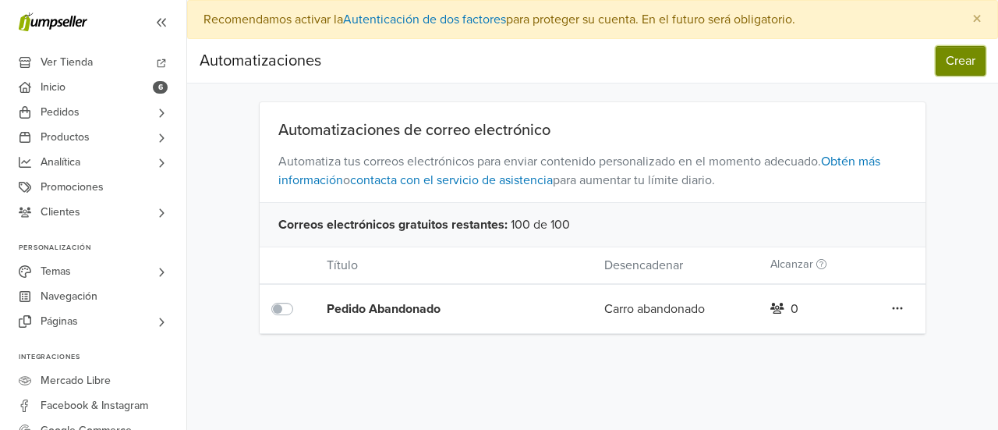
click at [958, 46] on button "Crear" at bounding box center [961, 61] width 50 height 30
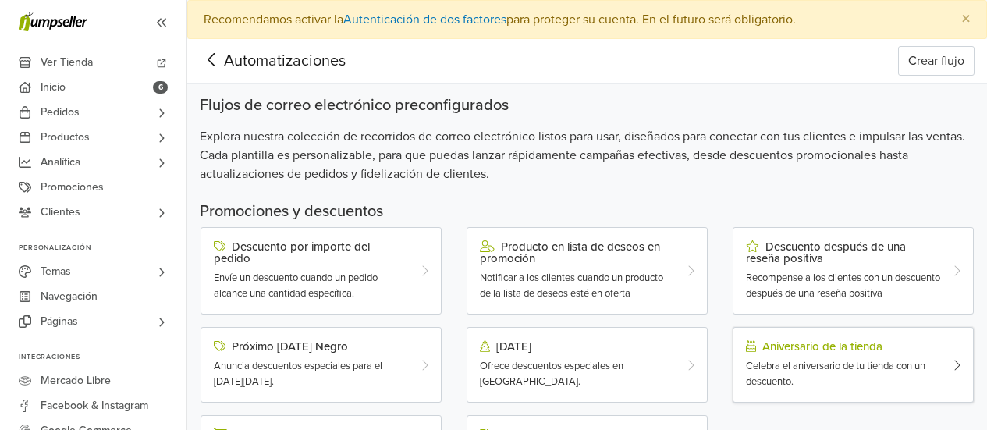
click at [799, 346] on div "Aniversario de la tienda" at bounding box center [843, 346] width 195 height 12
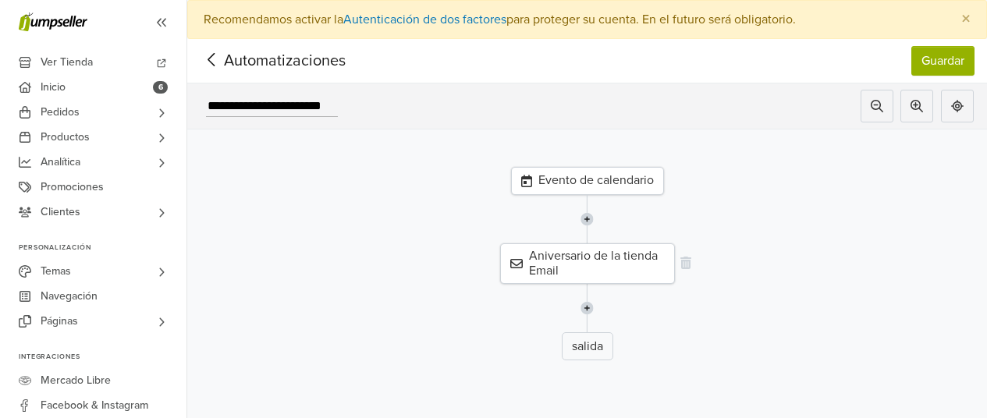
click at [613, 249] on div "Aniversario de la tienda Email" at bounding box center [587, 263] width 175 height 41
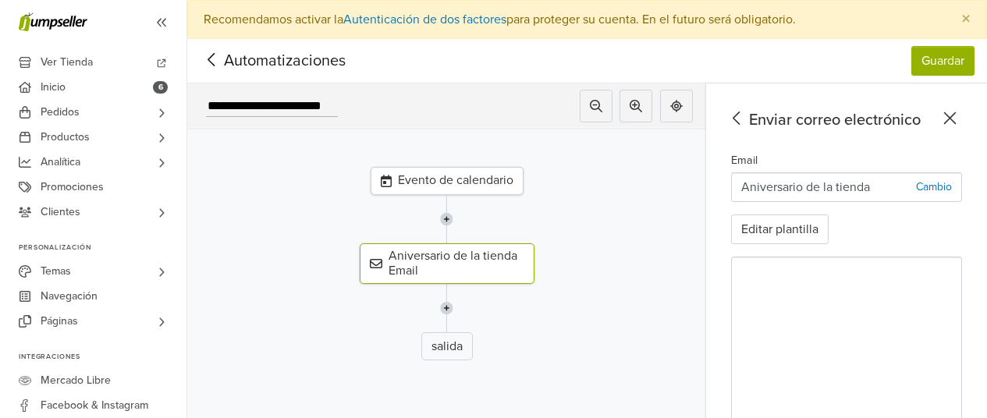
scroll to position [127, 0]
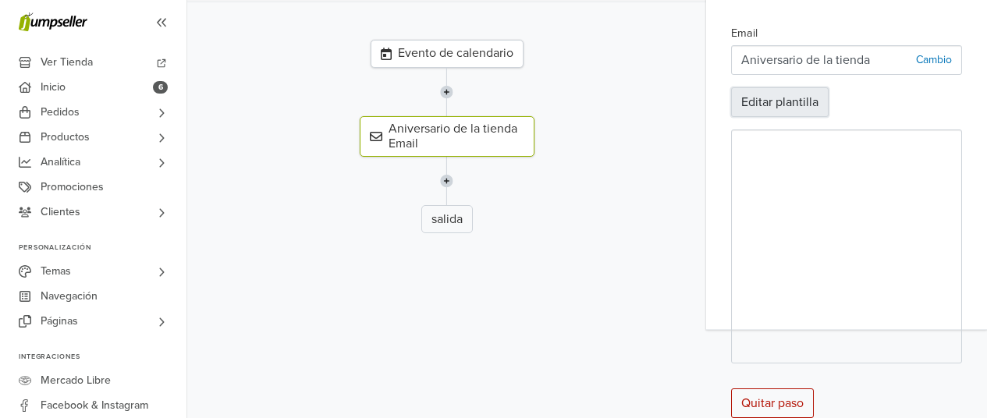
click at [785, 101] on button "Editar plantilla" at bounding box center [780, 102] width 98 height 30
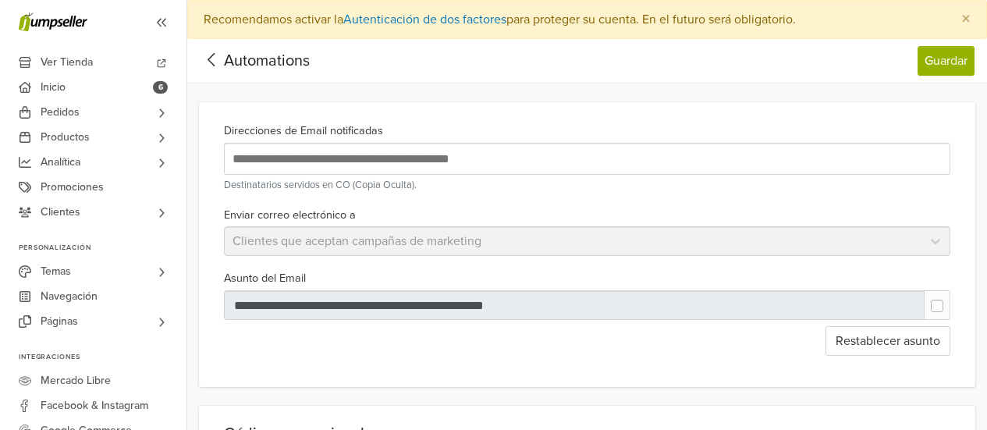
click at [931, 239] on div "Enviar correo electrónico a Clientes que aceptan campañas de marketing" at bounding box center [587, 230] width 739 height 51
click at [590, 154] on input "text" at bounding box center [482, 158] width 507 height 21
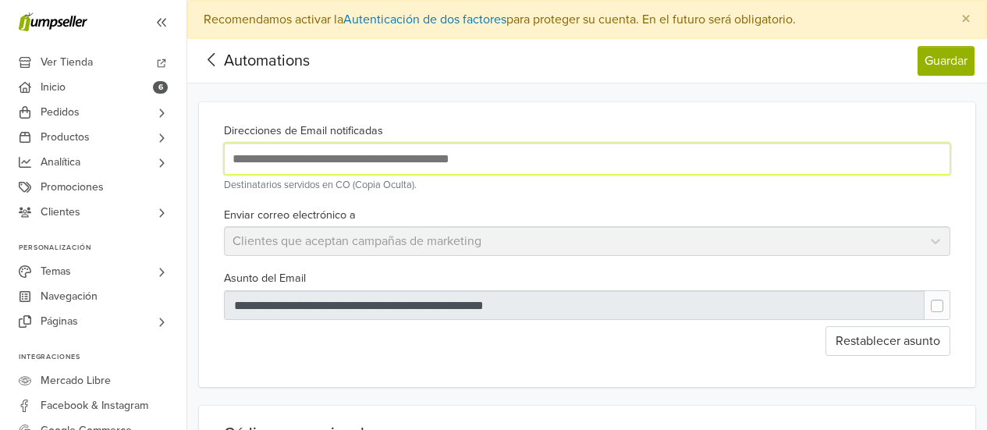
click at [535, 208] on div "Enviar correo electrónico a Clientes que aceptan campañas de marketing" at bounding box center [587, 230] width 739 height 51
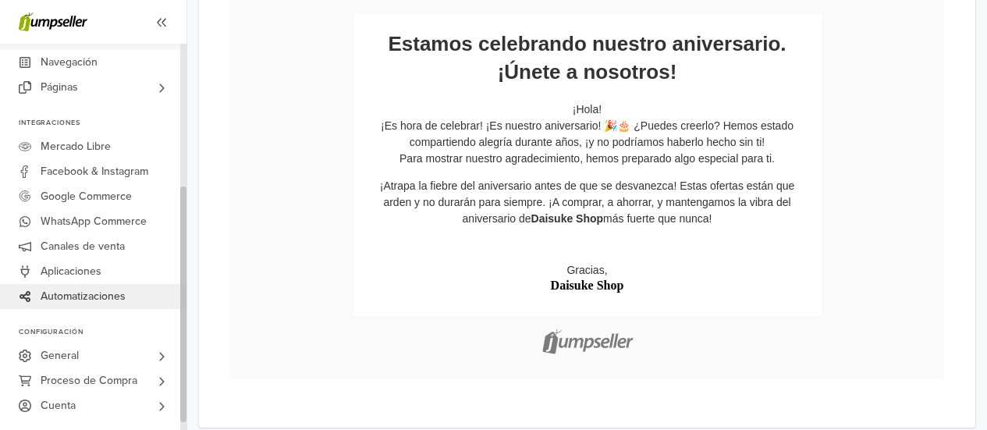
scroll to position [946, 0]
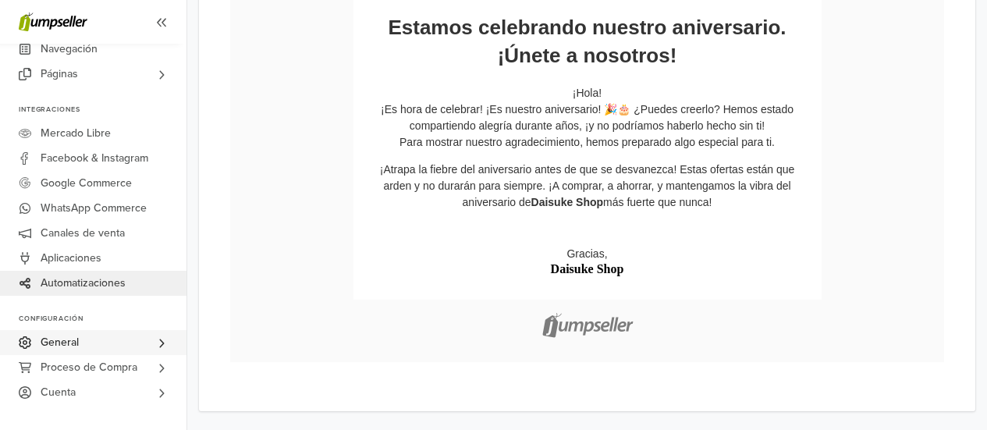
click at [161, 343] on icon at bounding box center [161, 343] width 12 height 12
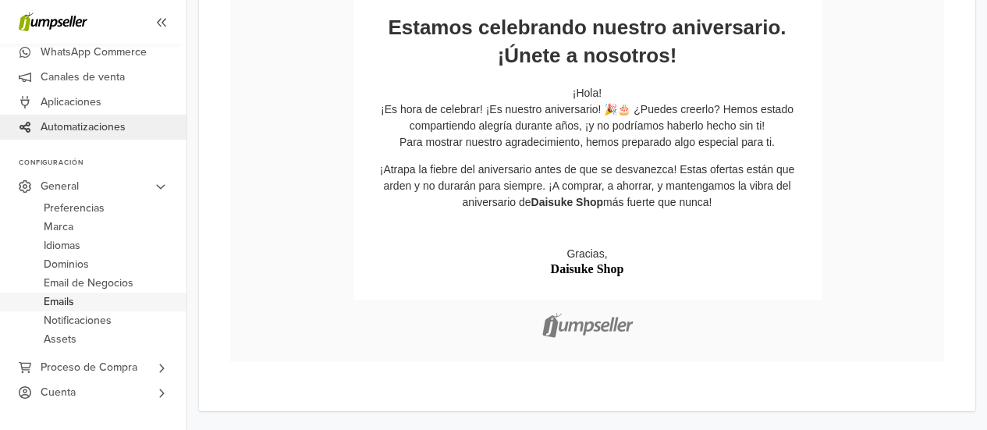
click at [102, 301] on link "Emails" at bounding box center [93, 302] width 186 height 19
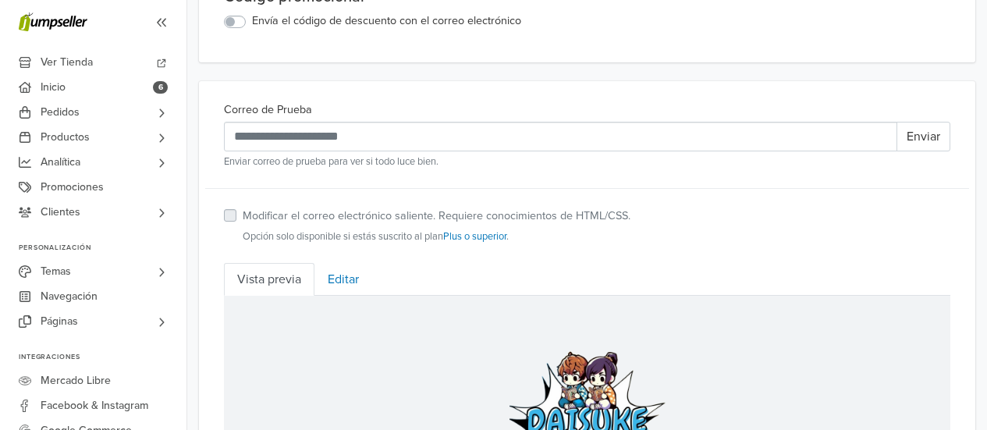
scroll to position [438, 0]
click at [252, 24] on label "Envía el código de descuento con el correo electrónico" at bounding box center [386, 20] width 269 height 17
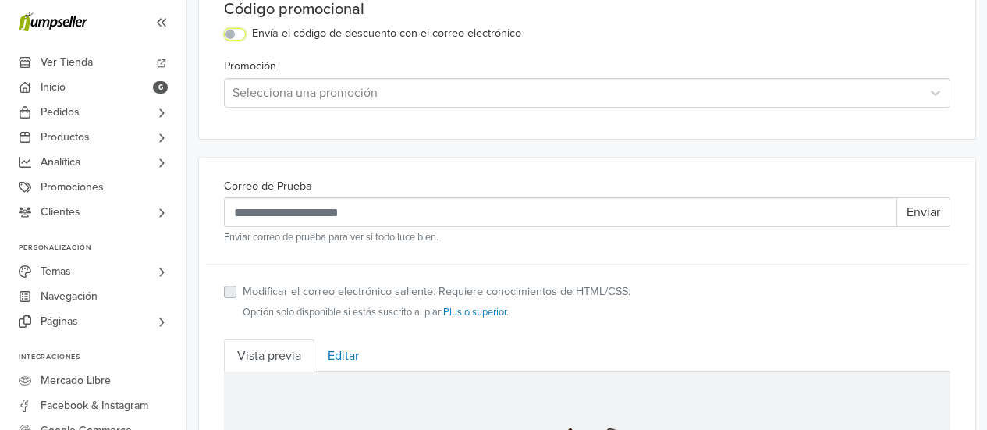
scroll to position [424, 0]
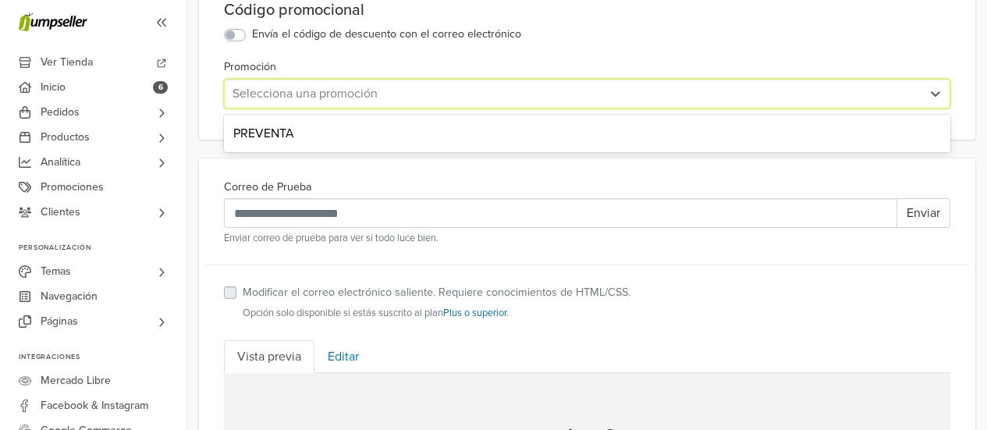
click at [397, 101] on div at bounding box center [572, 94] width 681 height 22
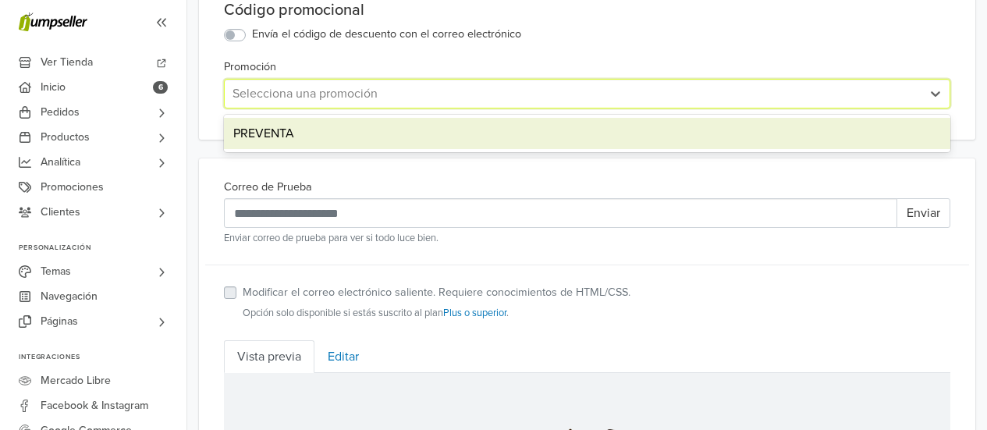
click at [374, 127] on div "PREVENTA" at bounding box center [587, 133] width 726 height 31
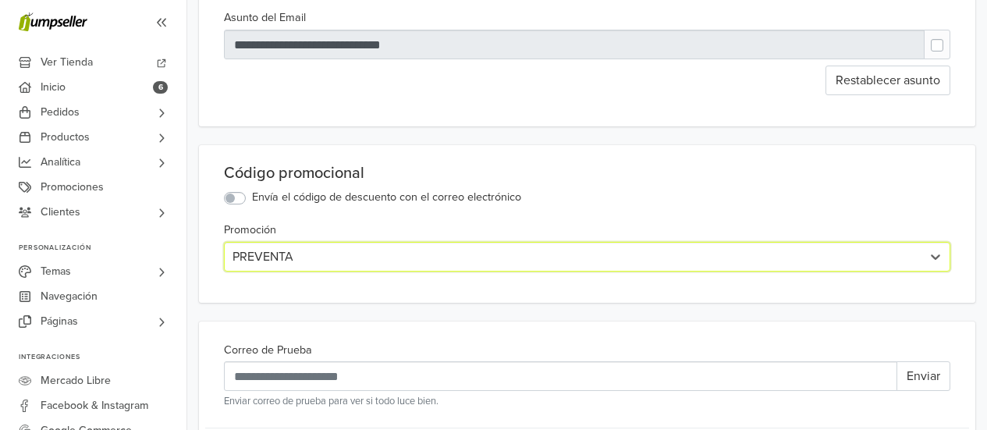
scroll to position [268, 0]
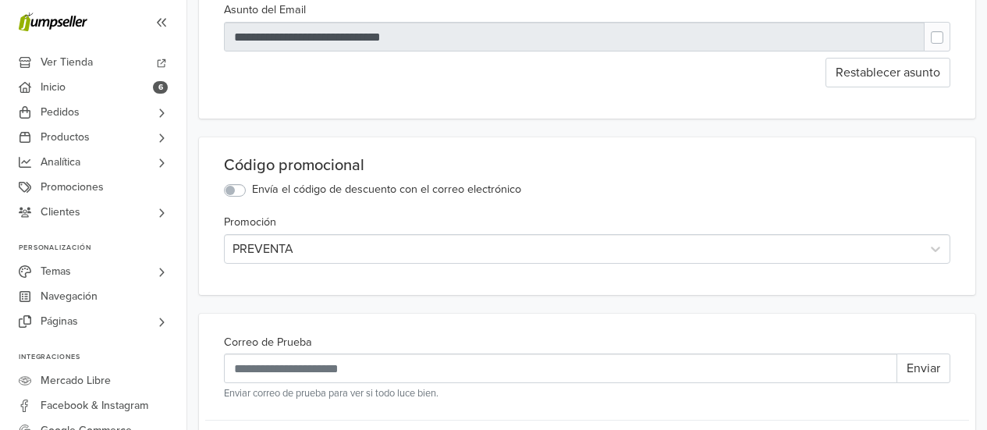
click at [252, 196] on label "Envía el código de descuento con el correo electrónico" at bounding box center [386, 189] width 269 height 17
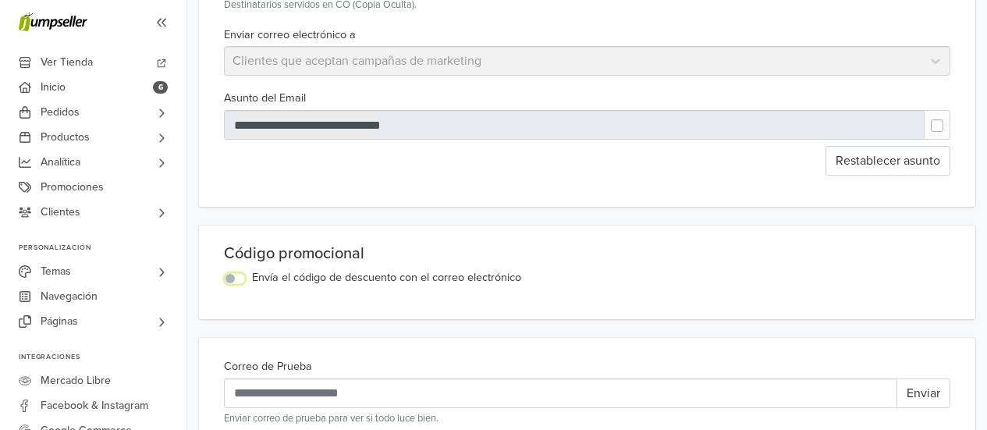
scroll to position [179, 0]
click at [949, 119] on label at bounding box center [949, 119] width 0 height 0
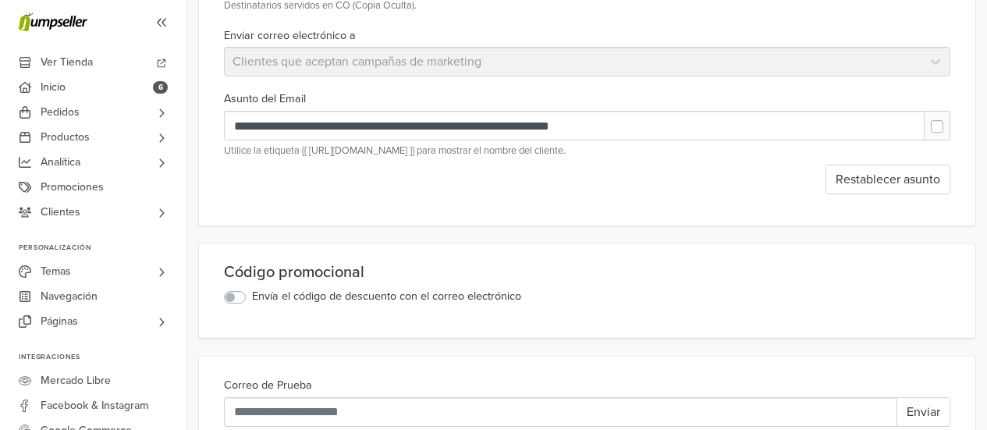
click at [949, 119] on label at bounding box center [949, 119] width 0 height 0
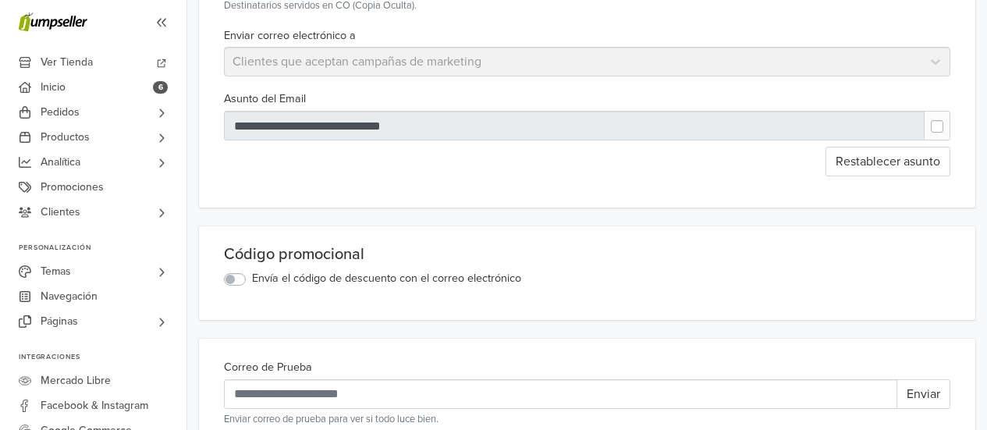
click at [949, 119] on label at bounding box center [949, 119] width 0 height 0
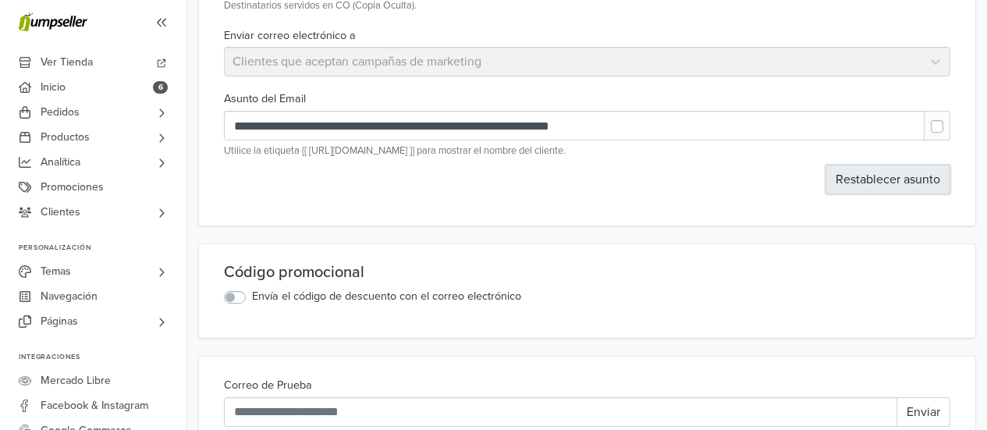
click at [903, 187] on button "Restablecer asunto" at bounding box center [887, 180] width 125 height 30
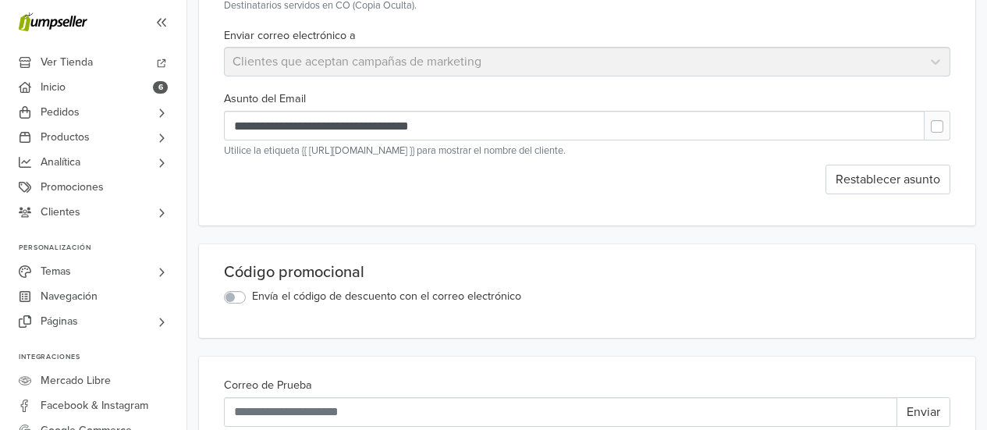
click at [949, 119] on label at bounding box center [949, 119] width 0 height 0
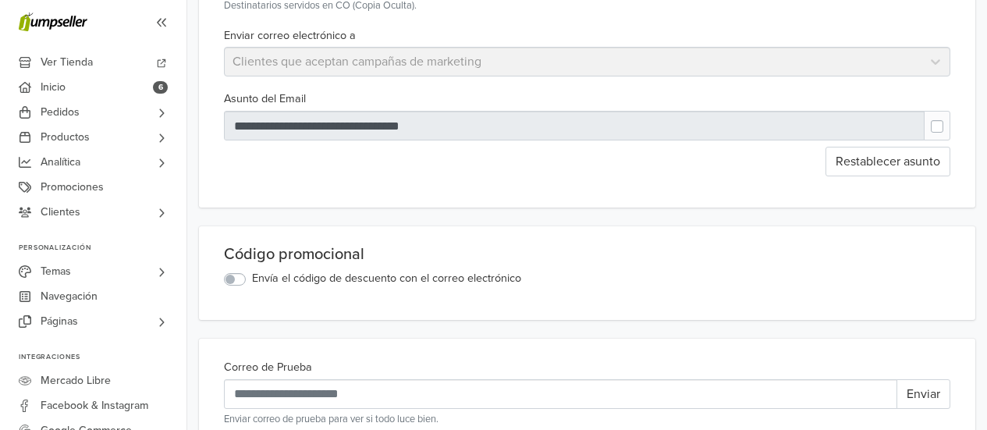
click at [949, 119] on label at bounding box center [949, 119] width 0 height 0
type input "**********"
